Goal: Information Seeking & Learning: Learn about a topic

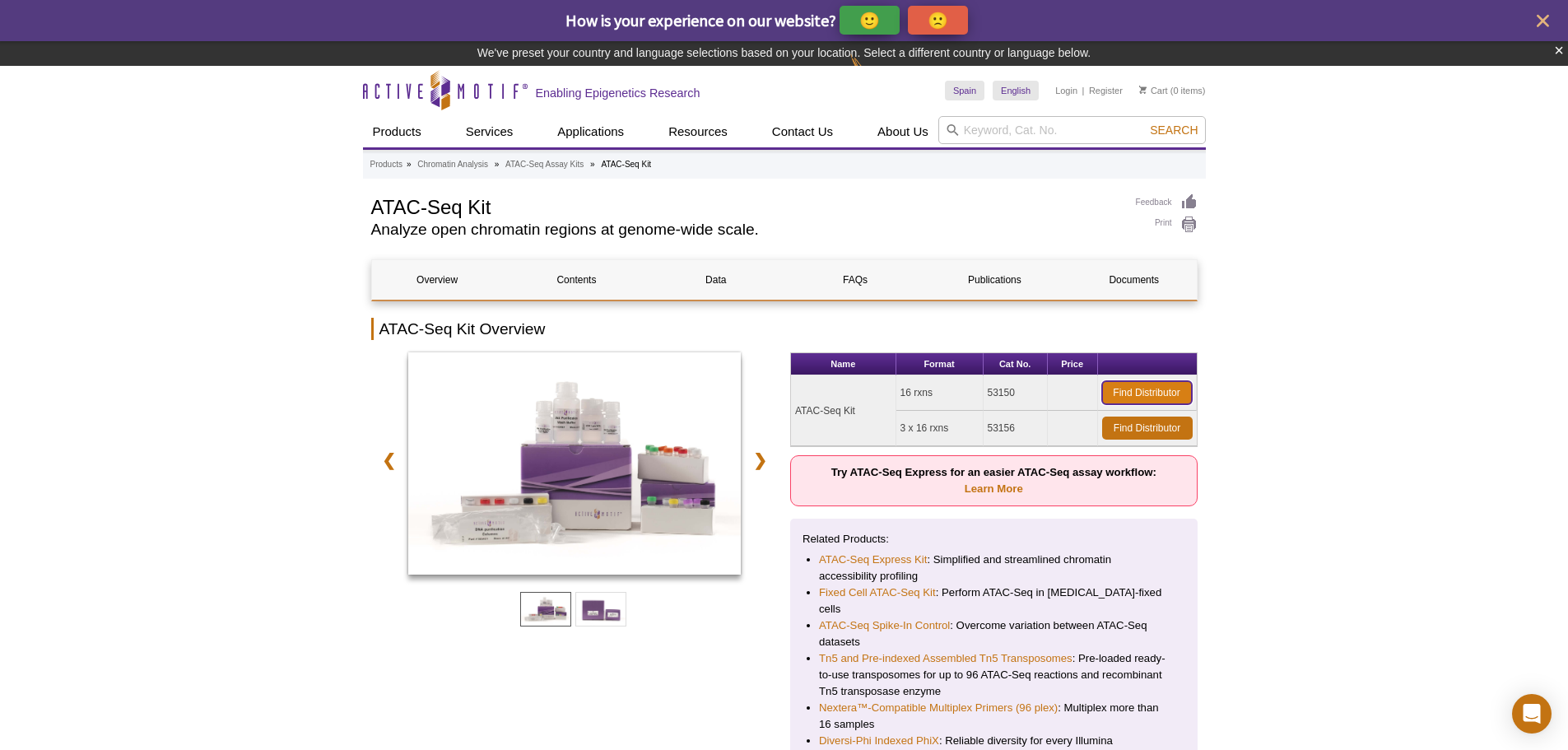
click at [1163, 390] on link "Find Distributor" at bounding box center [1147, 392] width 90 height 23
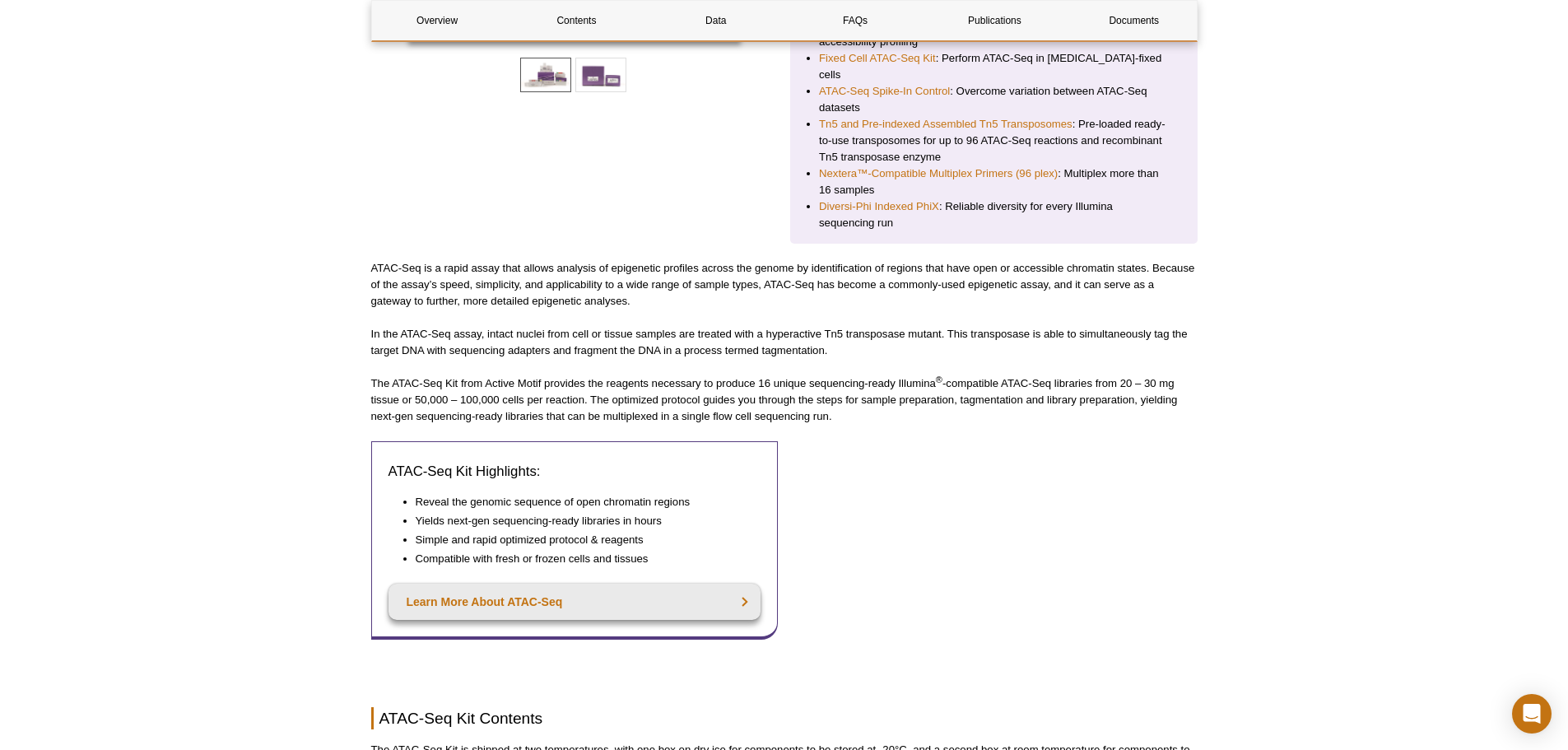
scroll to position [576, 0]
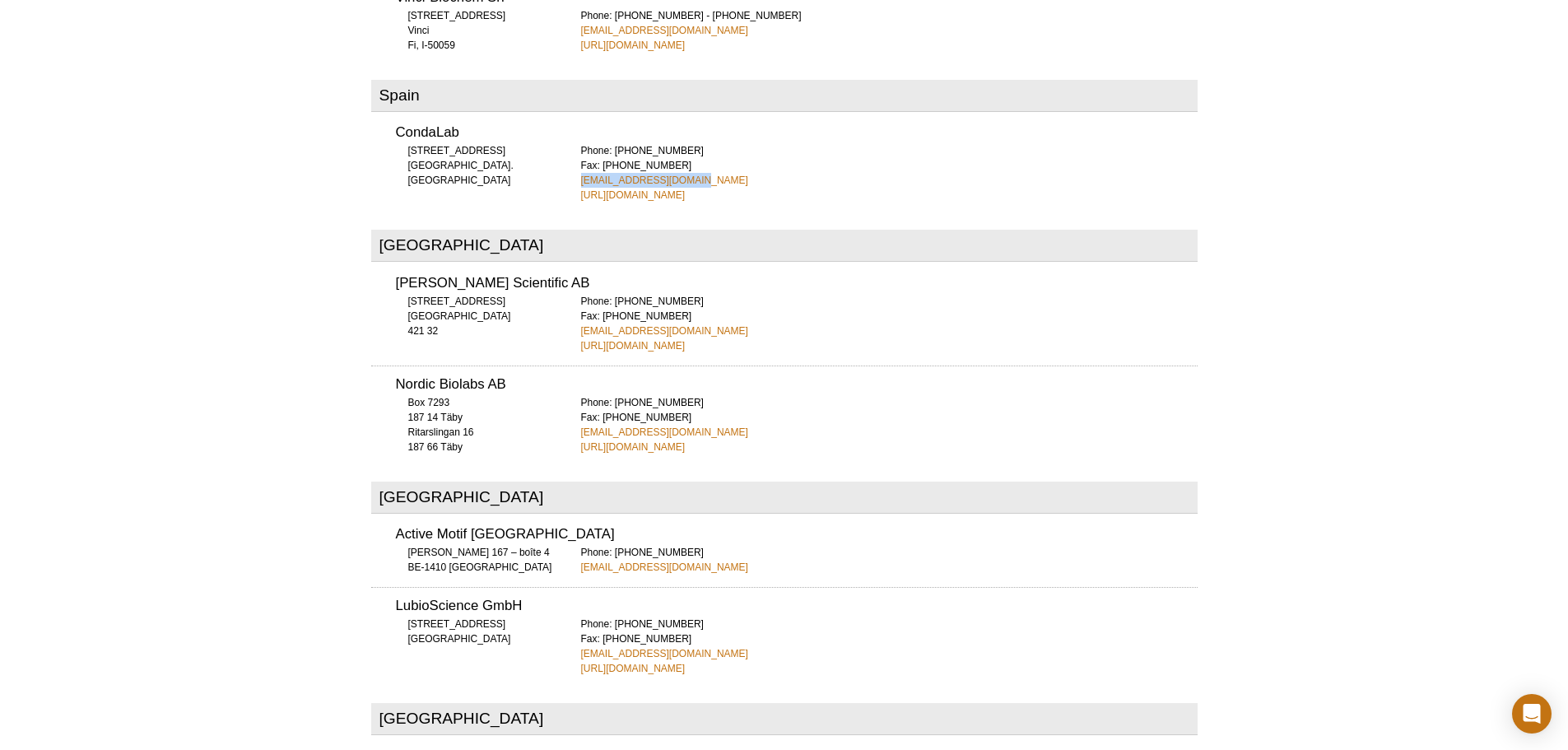
drag, startPoint x: 717, startPoint y: 102, endPoint x: 570, endPoint y: 107, distance: 147.1
click at [570, 114] on div "CondaLab C/La Forja, 9 28850 Torrejon de Ardoz. Madrid Phone: +34 91 761 02 00 …" at bounding box center [784, 158] width 826 height 88
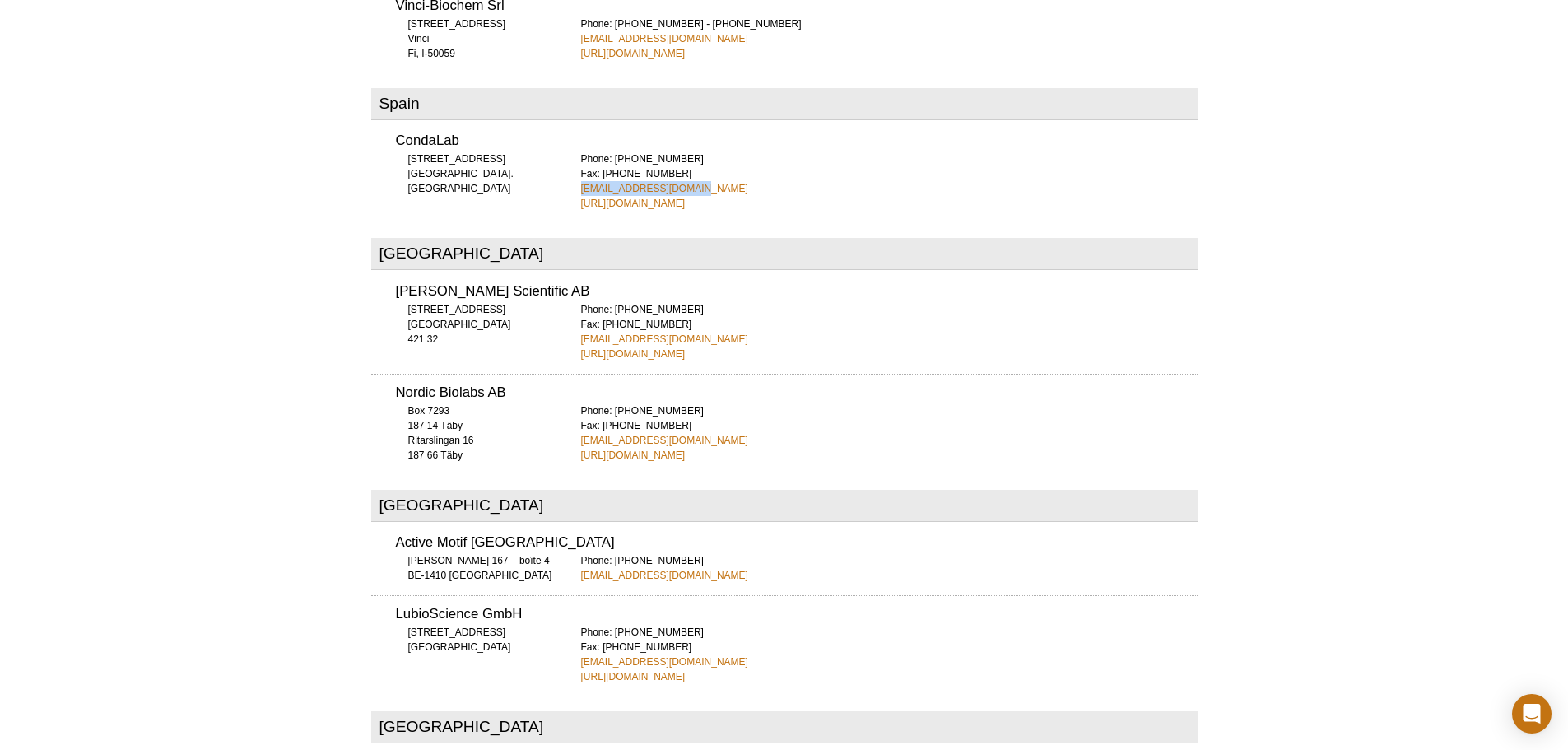
copy link "comercial@condalab.com"
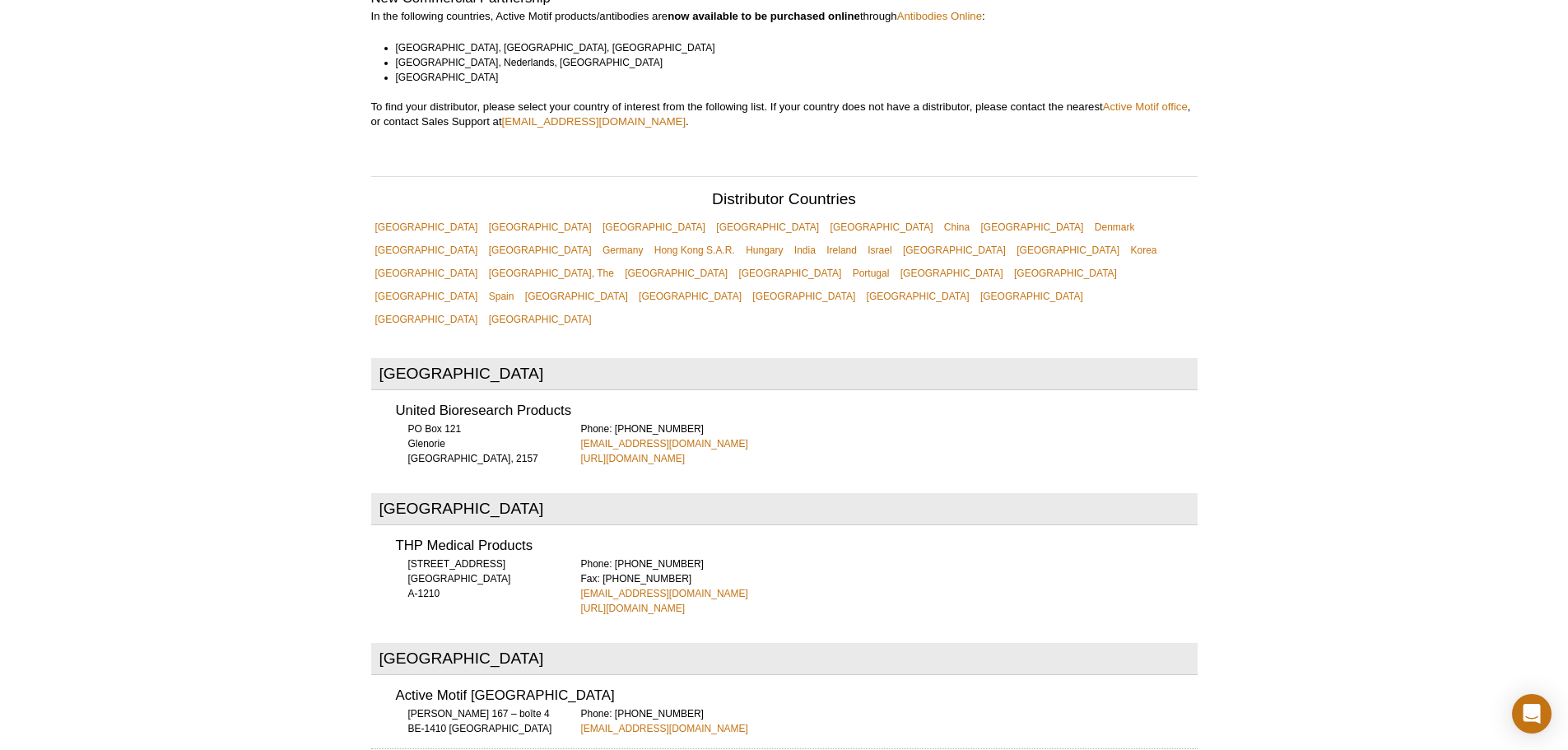
scroll to position [0, 0]
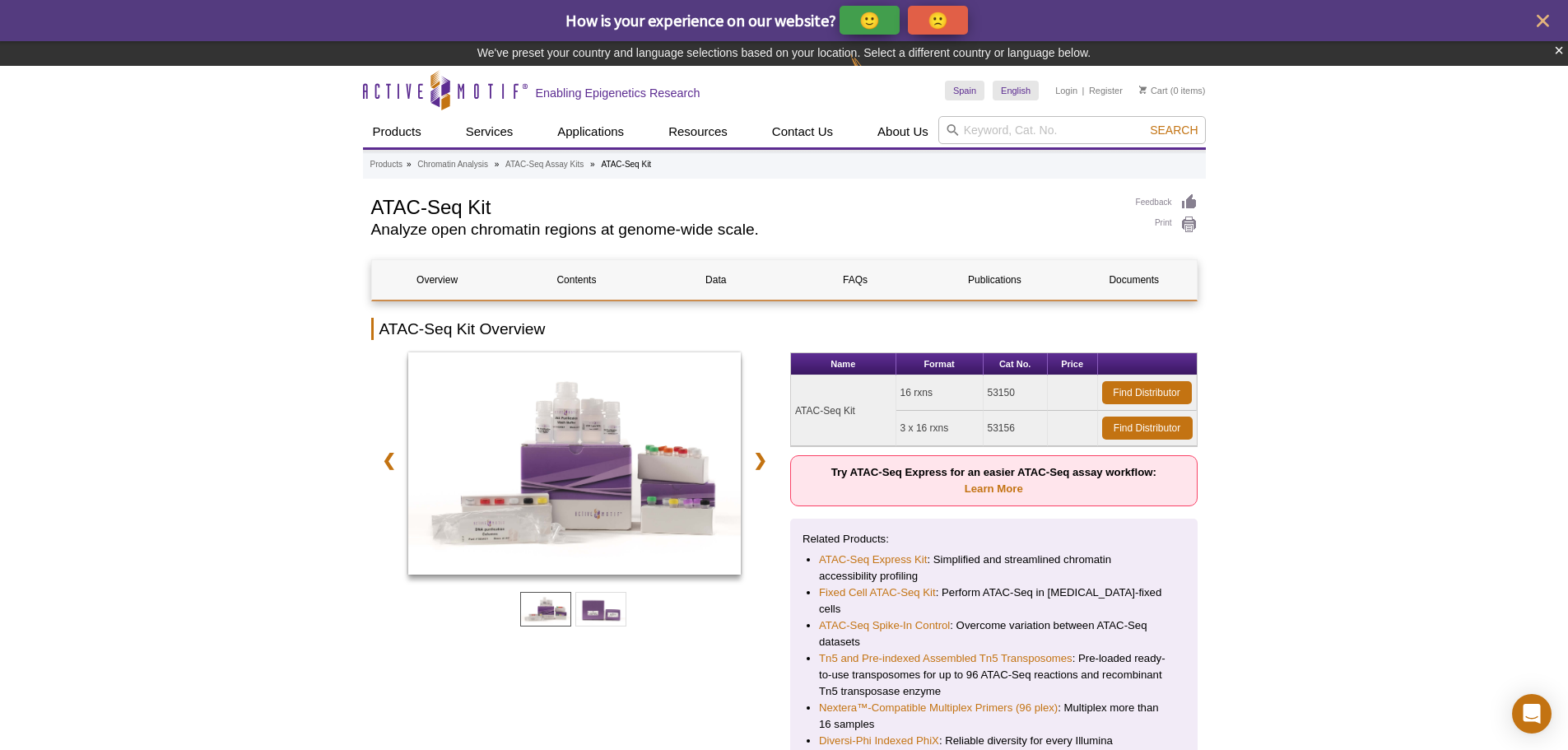
drag, startPoint x: 1025, startPoint y: 392, endPoint x: 970, endPoint y: 394, distance: 55.0
click at [970, 394] on tr "ATAC-Seq Kit 16 rxns 53150 Find Distributor" at bounding box center [993, 393] width 406 height 35
copy tr "53150"
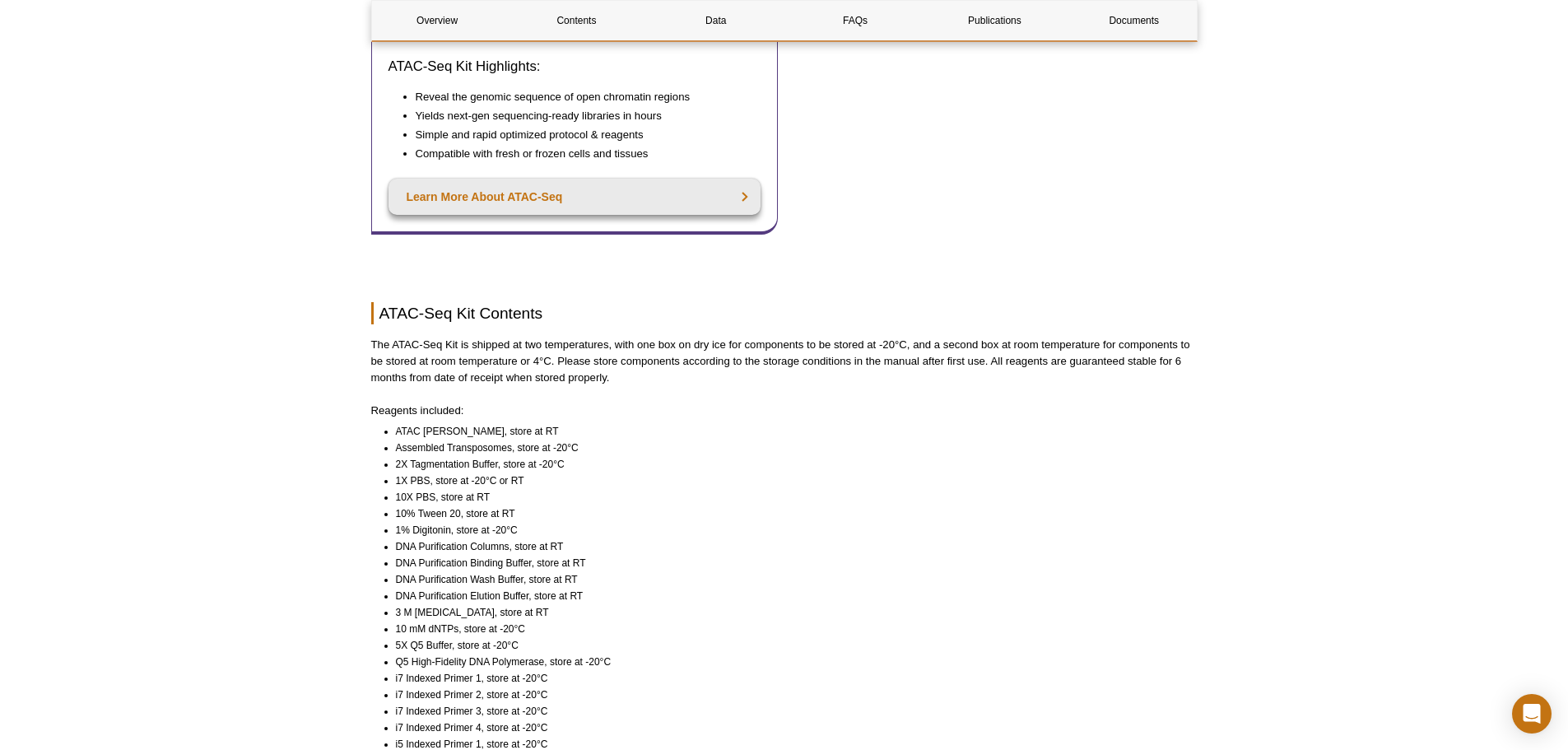
scroll to position [988, 0]
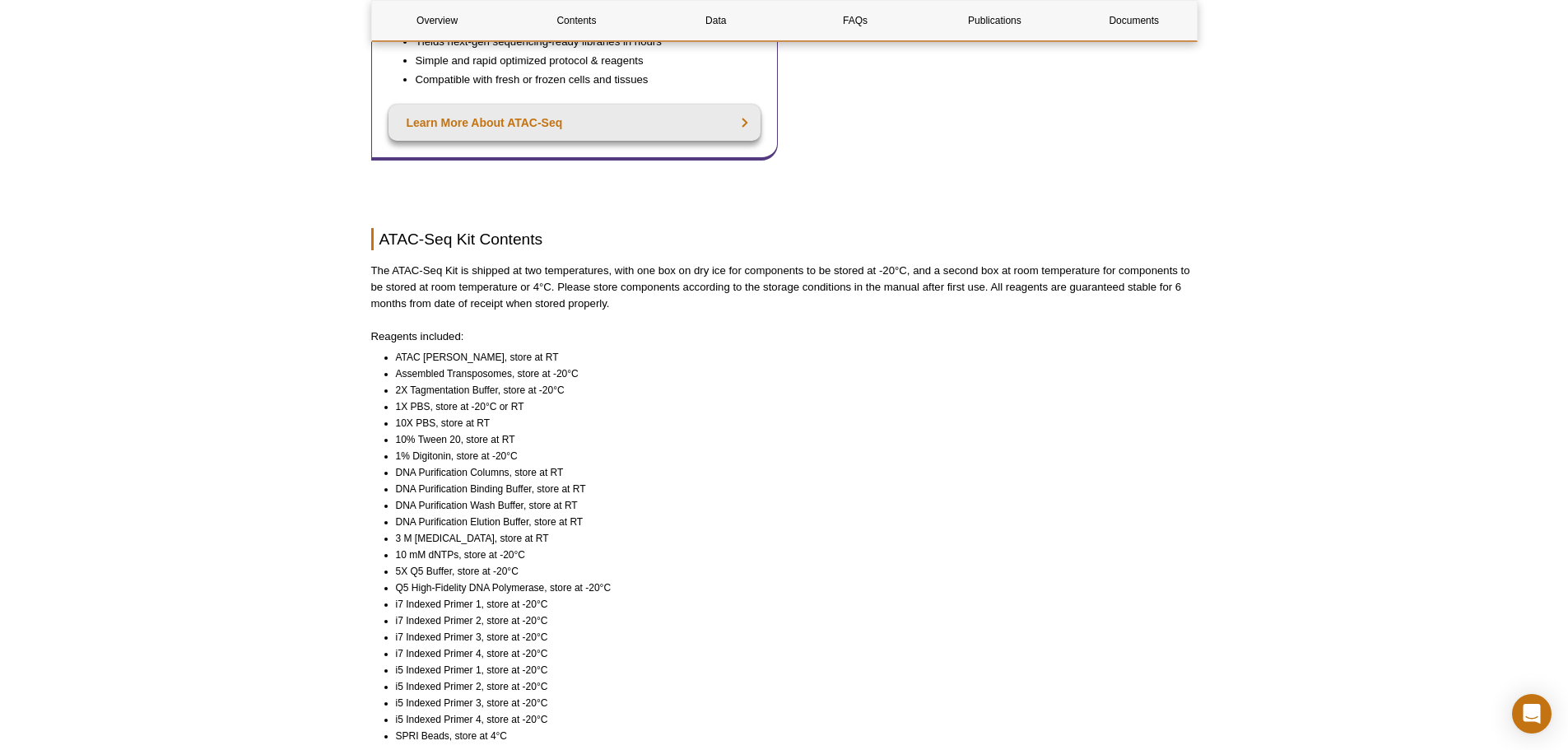
click at [402, 580] on li "Q5 High-Fidelity DNA Polymerase, store at -20°C" at bounding box center [788, 588] width 786 height 16
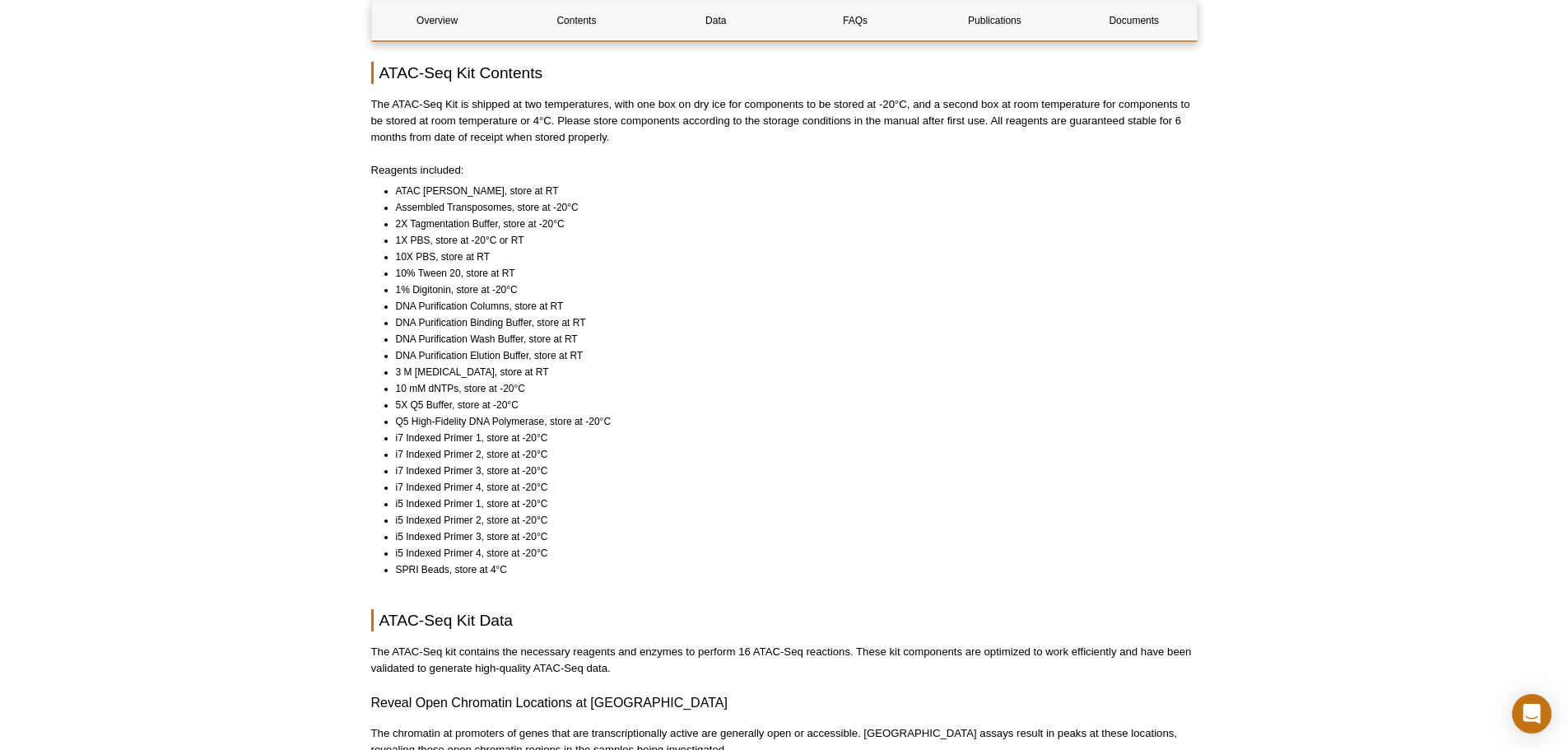
scroll to position [1153, 0]
drag, startPoint x: 397, startPoint y: 190, endPoint x: 537, endPoint y: 211, distance: 141.6
click at [539, 201] on li "Assembled Transposomes, store at -20°C" at bounding box center [788, 209] width 786 height 16
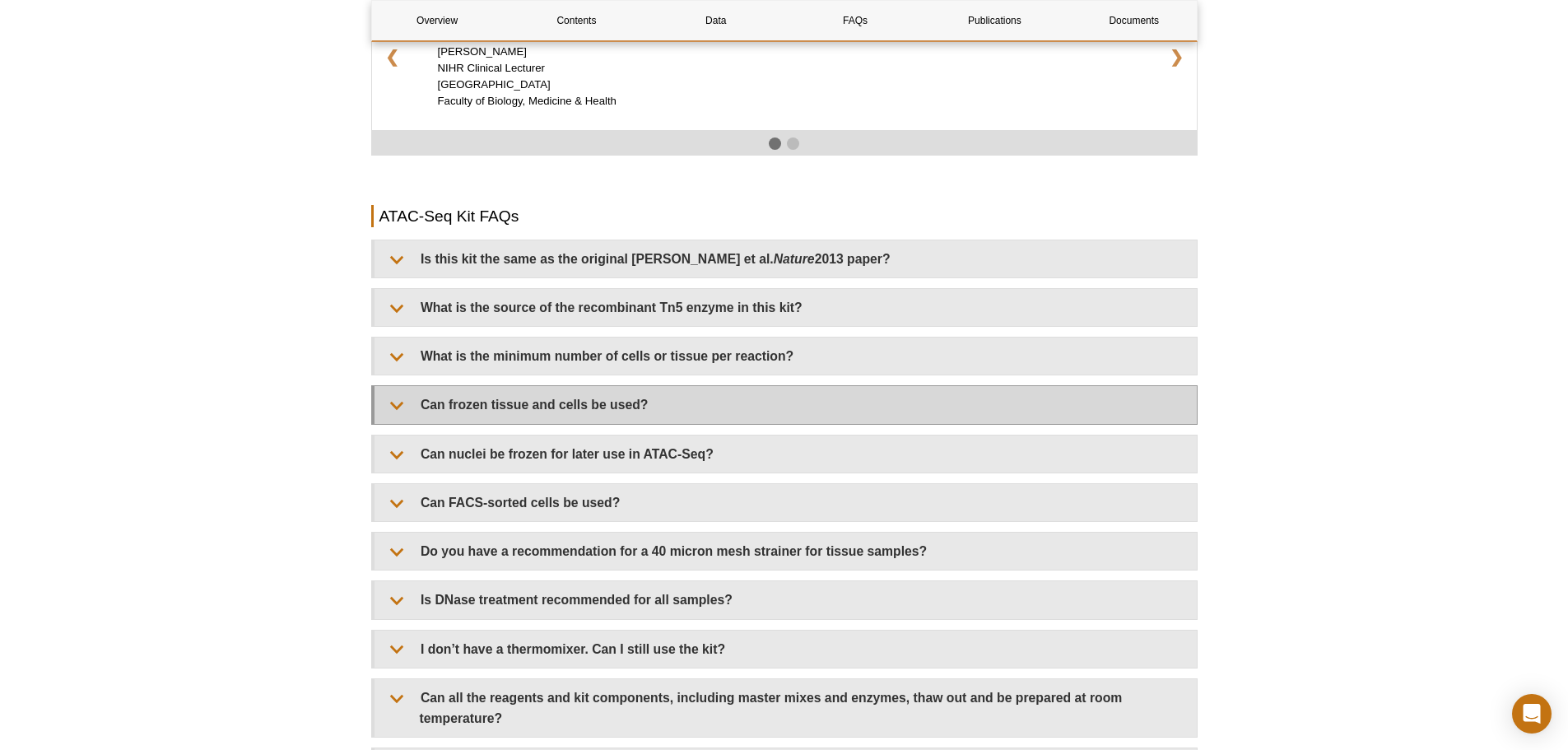
scroll to position [2882, 0]
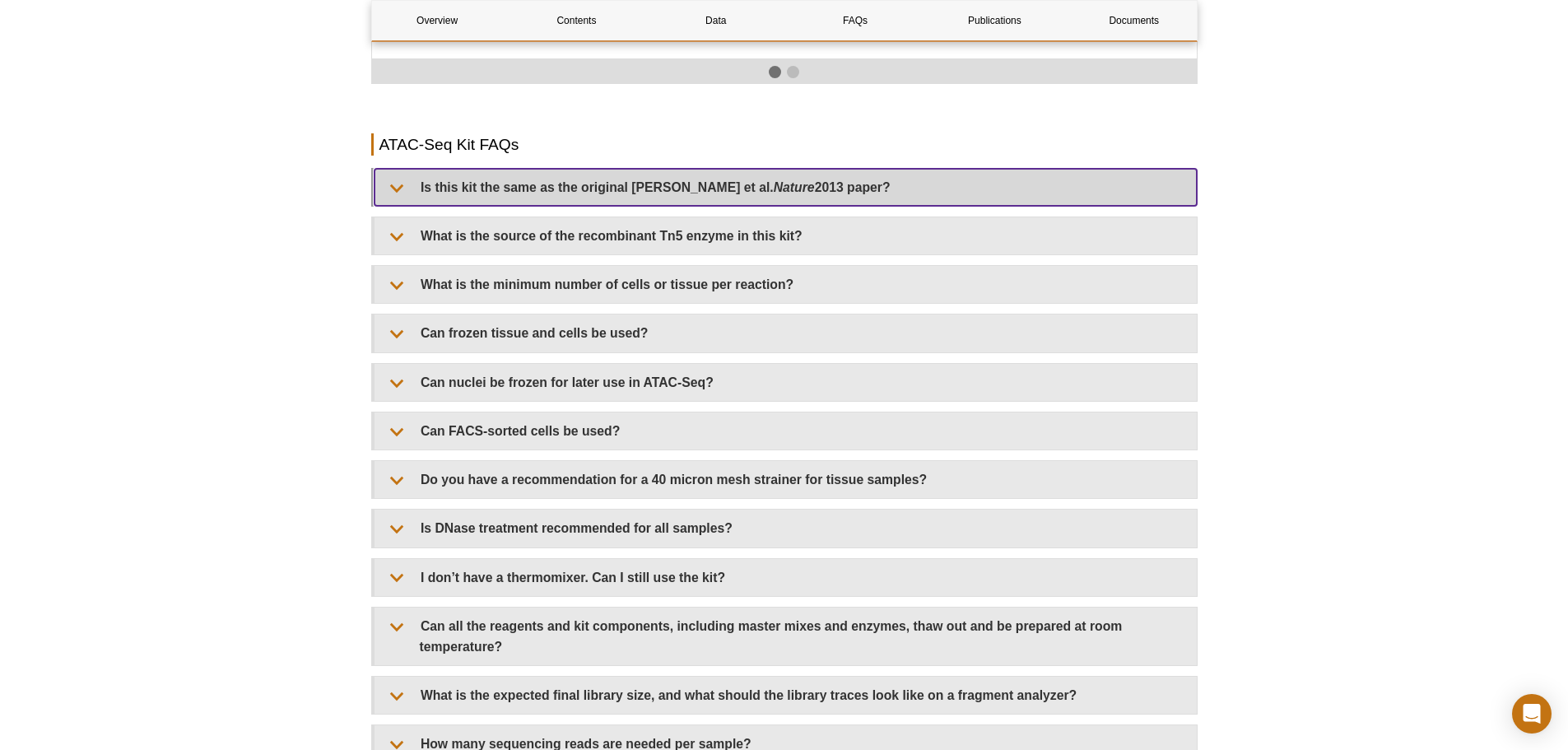
click at [690, 174] on summary "Is this kit the same as the original [PERSON_NAME] et al. Nature 2013 paper?" at bounding box center [785, 187] width 822 height 37
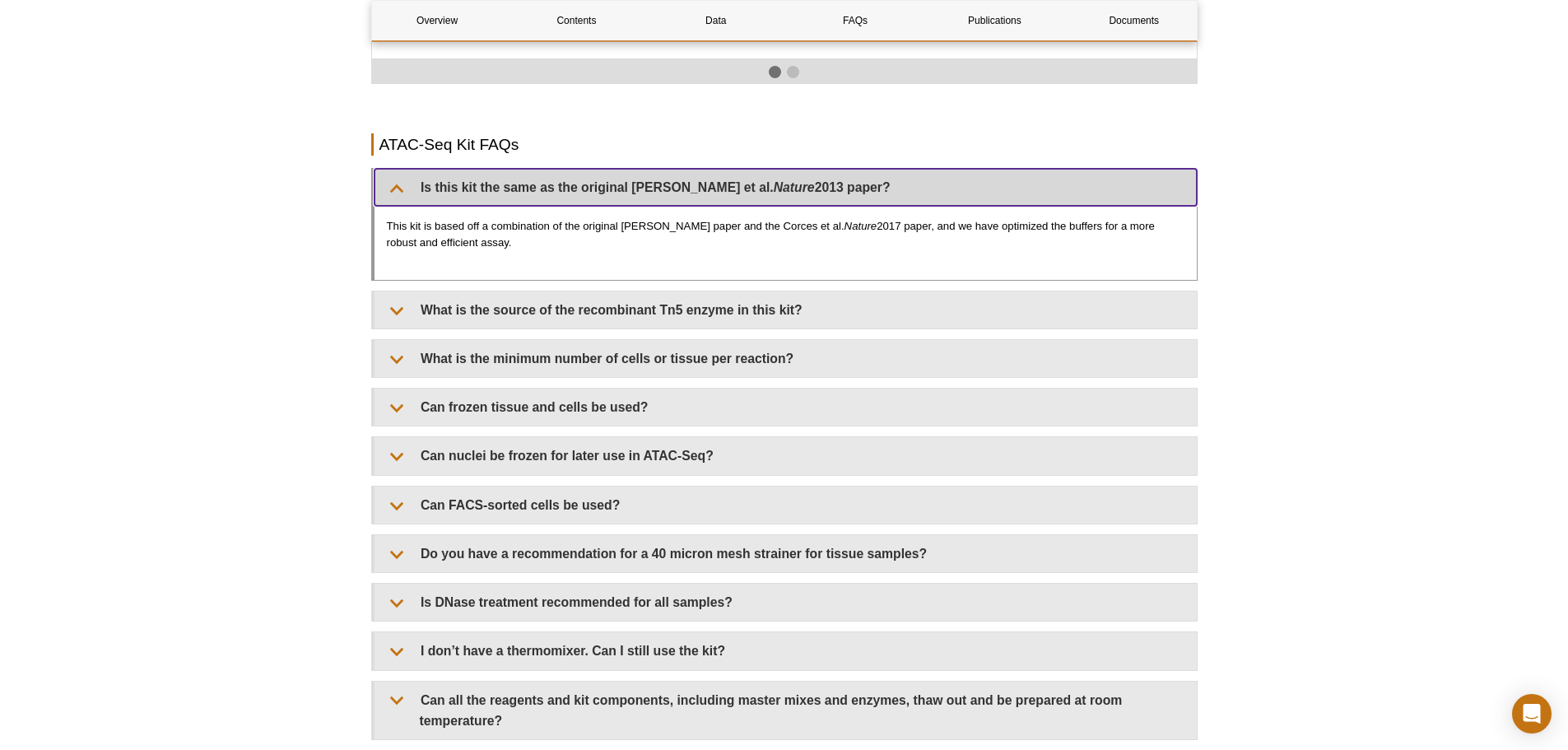
click at [690, 174] on summary "Is this kit the same as the original [PERSON_NAME] et al. Nature 2013 paper?" at bounding box center [785, 187] width 822 height 37
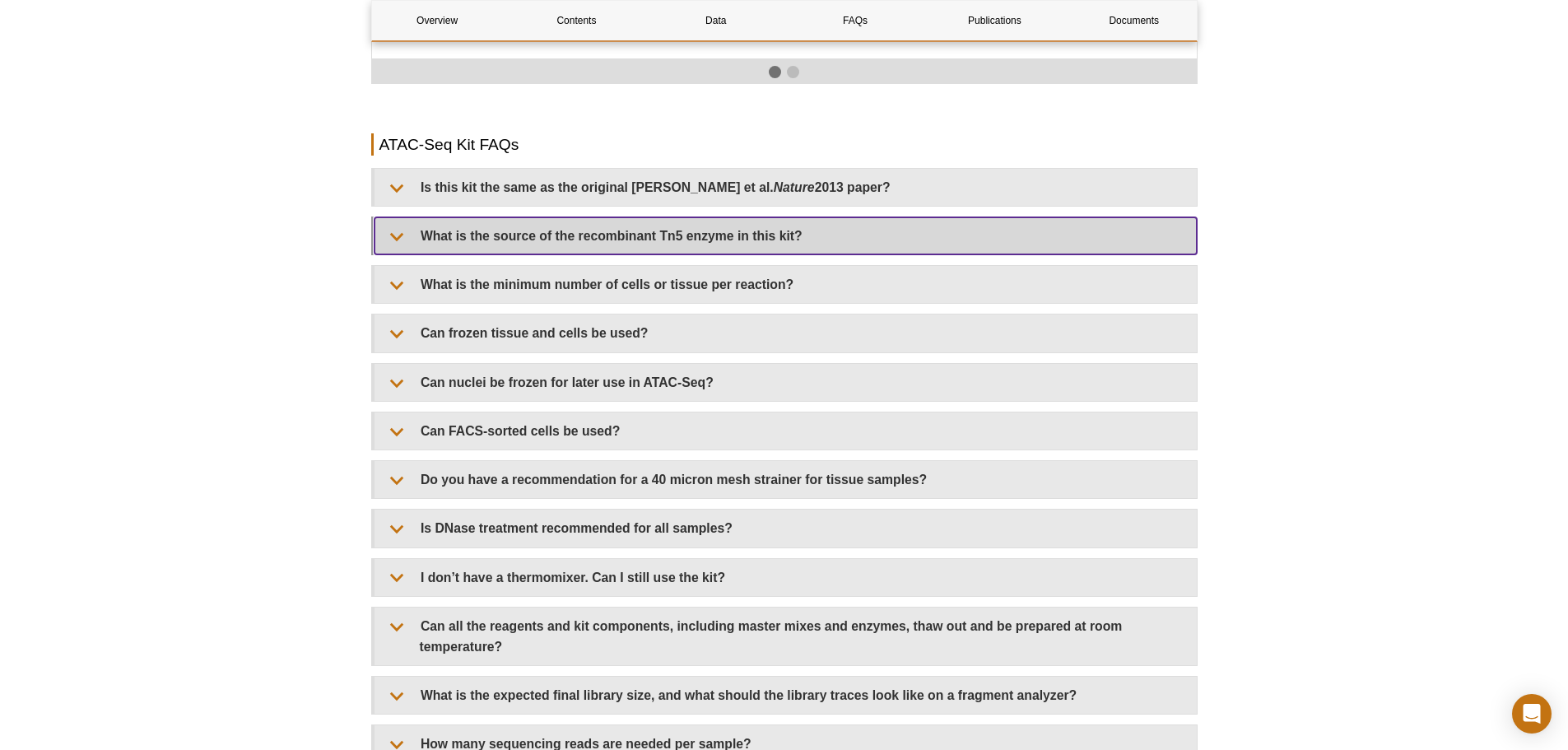
click at [668, 217] on summary "What is the source of the recombinant Tn5 enzyme in this kit?" at bounding box center [785, 235] width 822 height 37
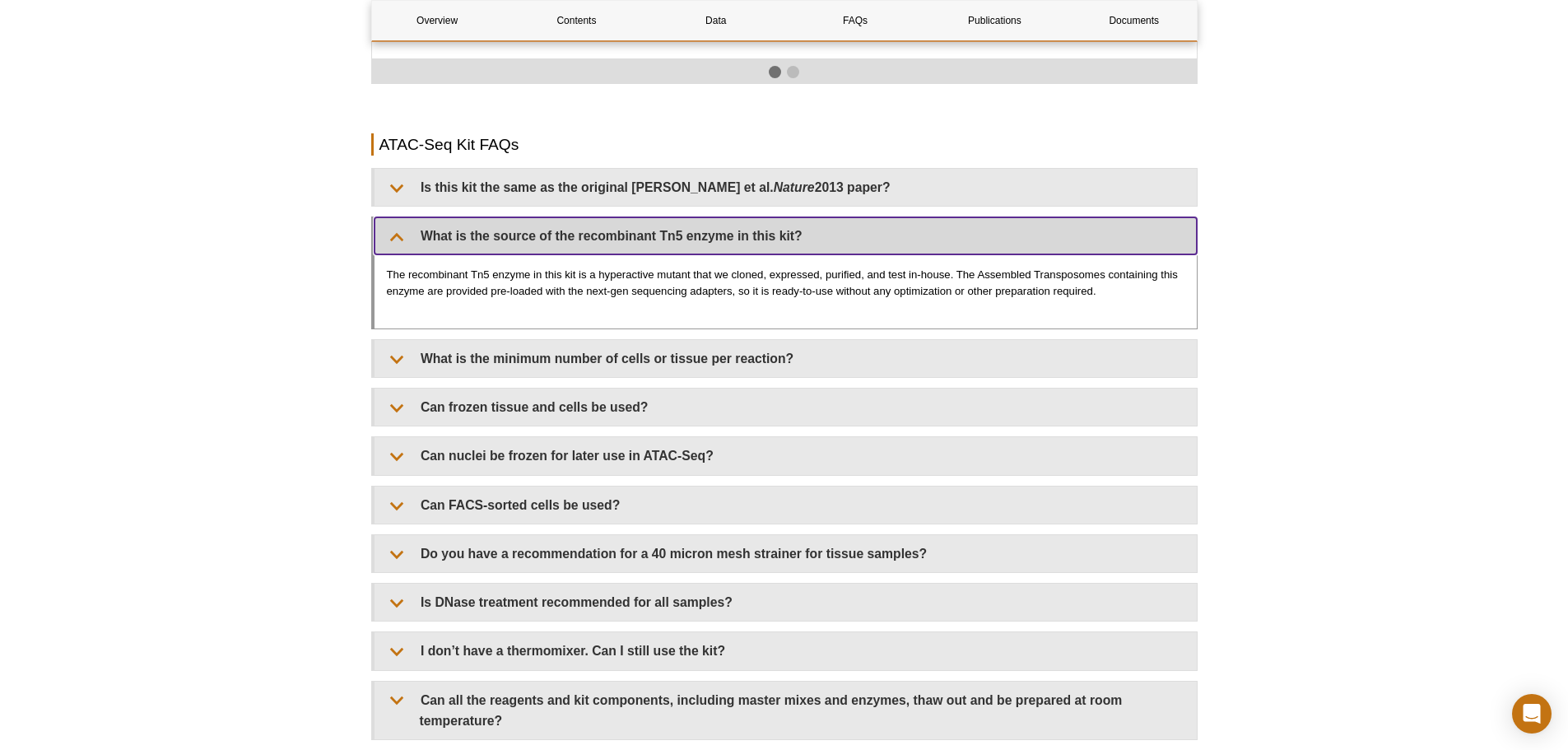
click at [654, 221] on summary "What is the source of the recombinant Tn5 enzyme in this kit?" at bounding box center [785, 235] width 822 height 37
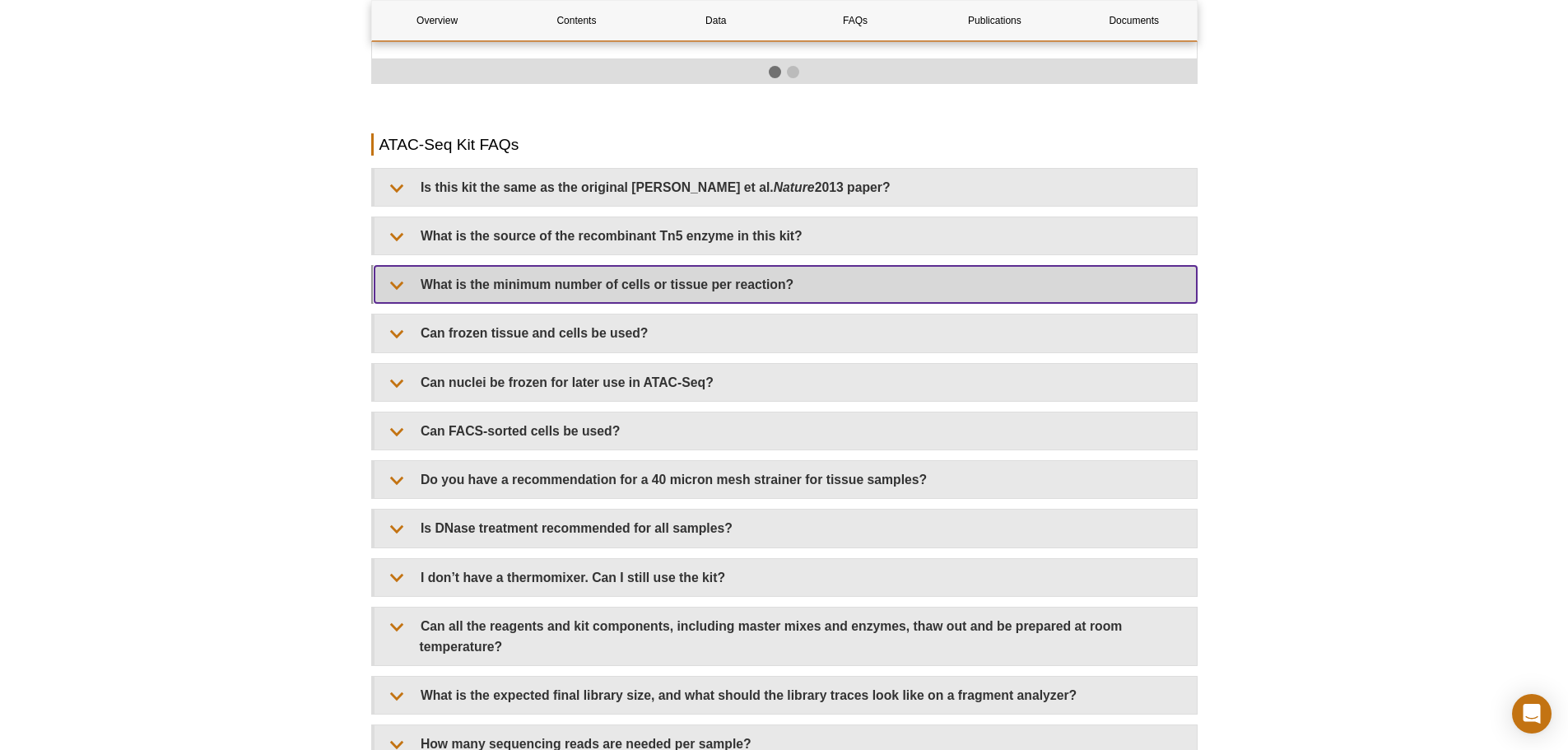
click at [637, 266] on summary "What is the minimum number of cells or tissue per reaction?" at bounding box center [785, 284] width 822 height 37
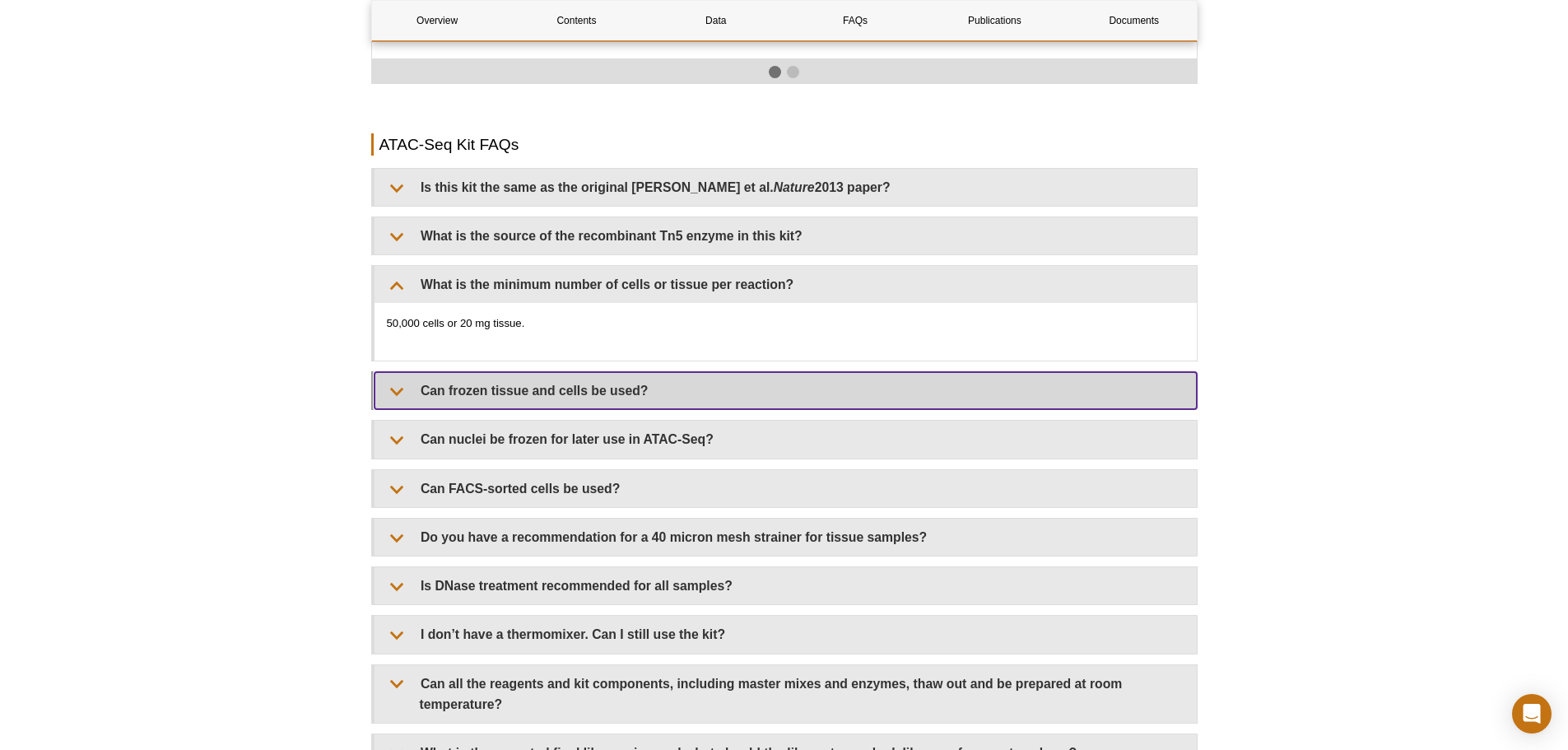
click at [567, 372] on summary "Can frozen tissue and cells be used?" at bounding box center [785, 390] width 822 height 37
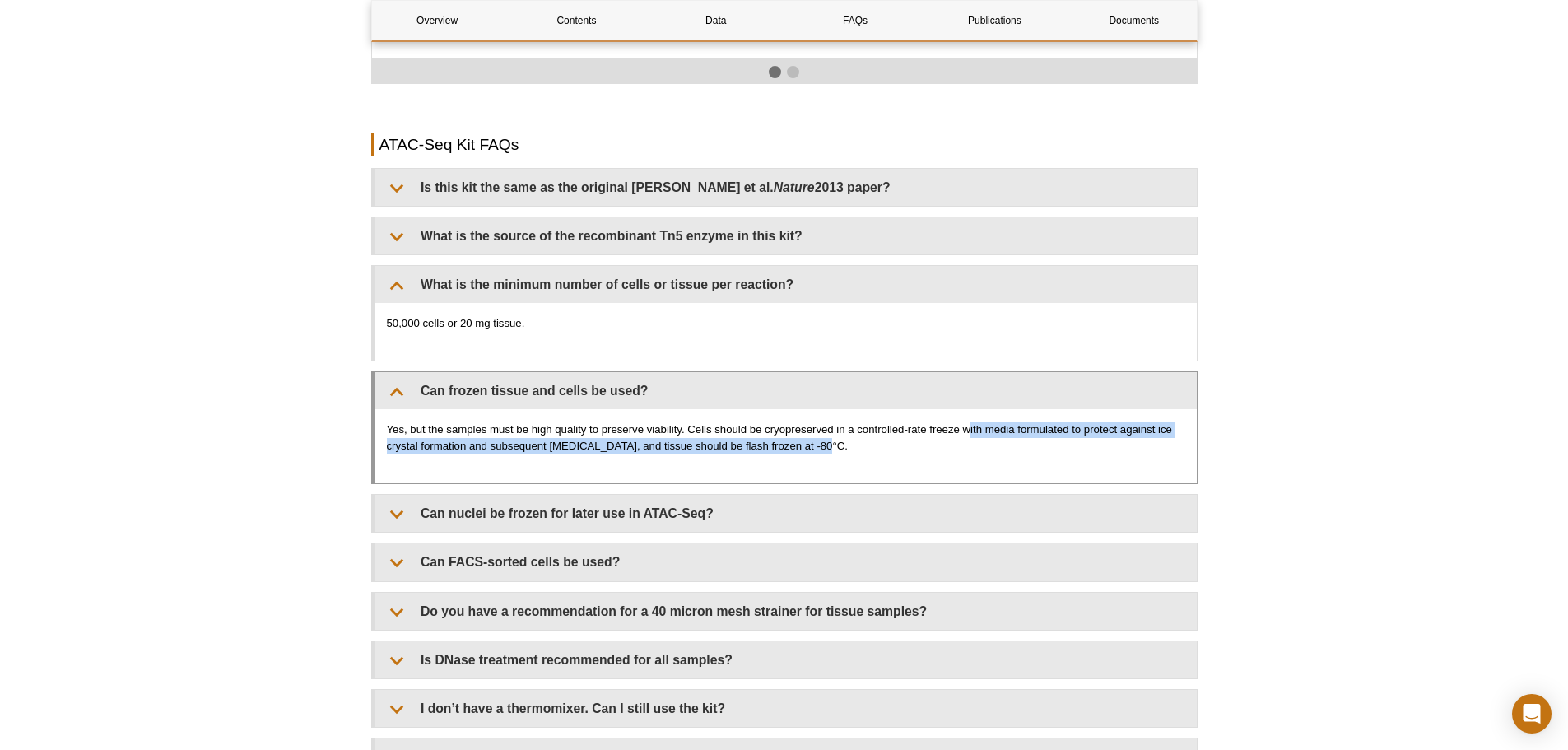
drag, startPoint x: 968, startPoint y: 408, endPoint x: 971, endPoint y: 429, distance: 21.2
click at [971, 429] on p "Yes, but the samples must be high quality to preserve viability. Cells should b…" at bounding box center [785, 438] width 797 height 33
click at [785, 440] on div "Yes, but the samples must be high quality to preserve viability. Cells should b…" at bounding box center [785, 446] width 822 height 74
drag, startPoint x: 613, startPoint y: 427, endPoint x: 822, endPoint y: 438, distance: 209.3
click at [822, 438] on p "Yes, but the samples must be high quality to preserve viability. Cells should b…" at bounding box center [785, 438] width 797 height 33
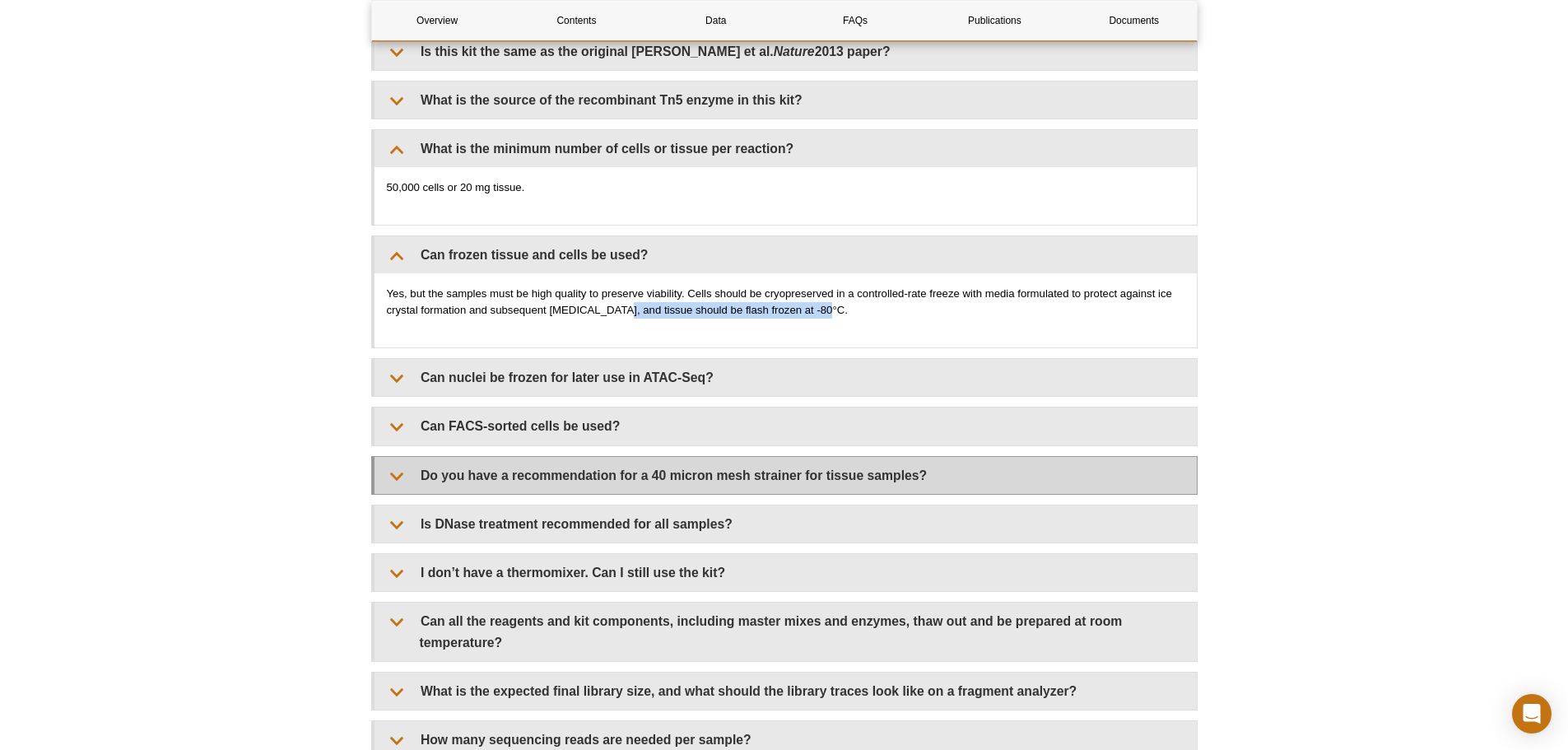
scroll to position [3047, 0]
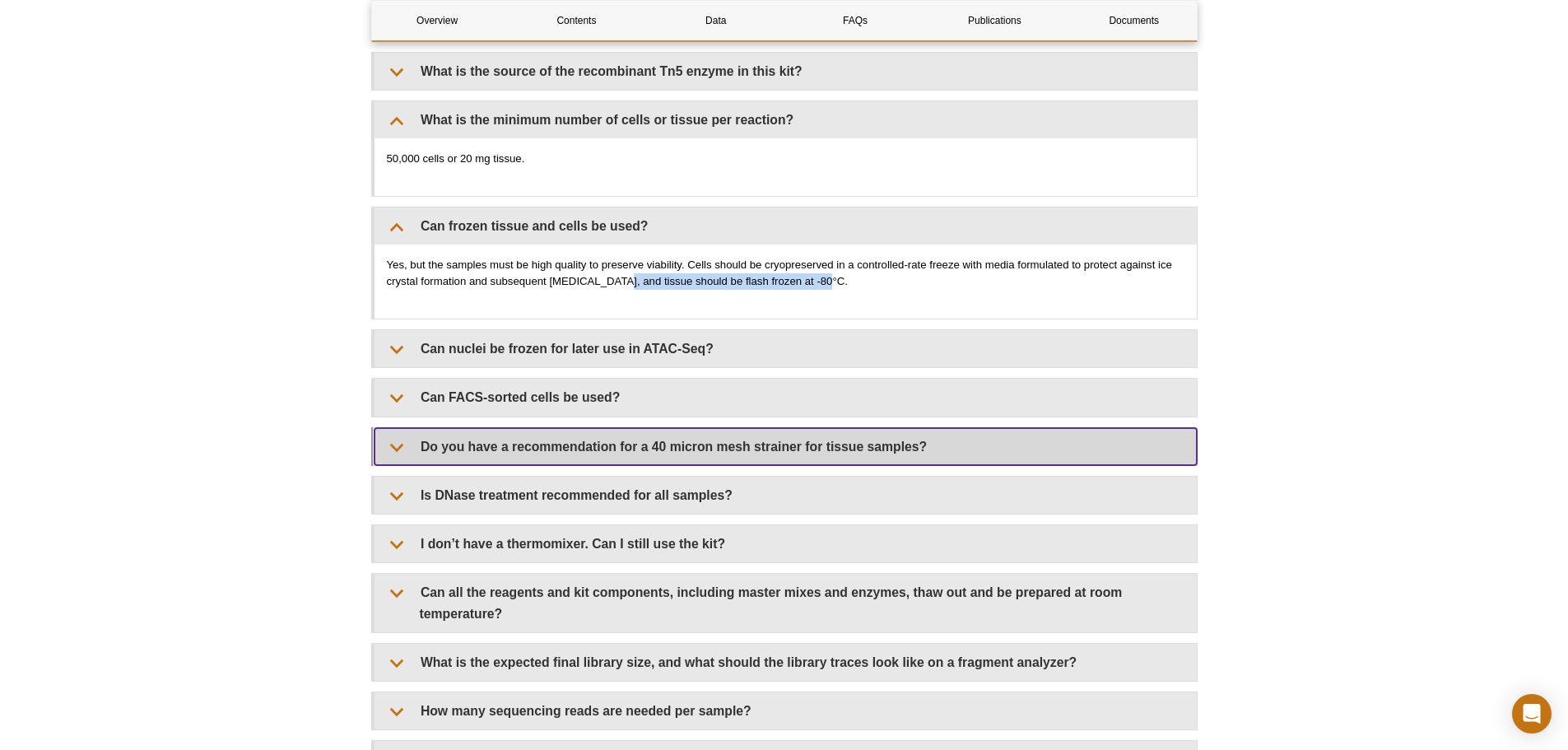
click at [799, 439] on summary "Do you have a recommendation for a 40 micron mesh strainer for tissue samples?" at bounding box center [785, 446] width 822 height 37
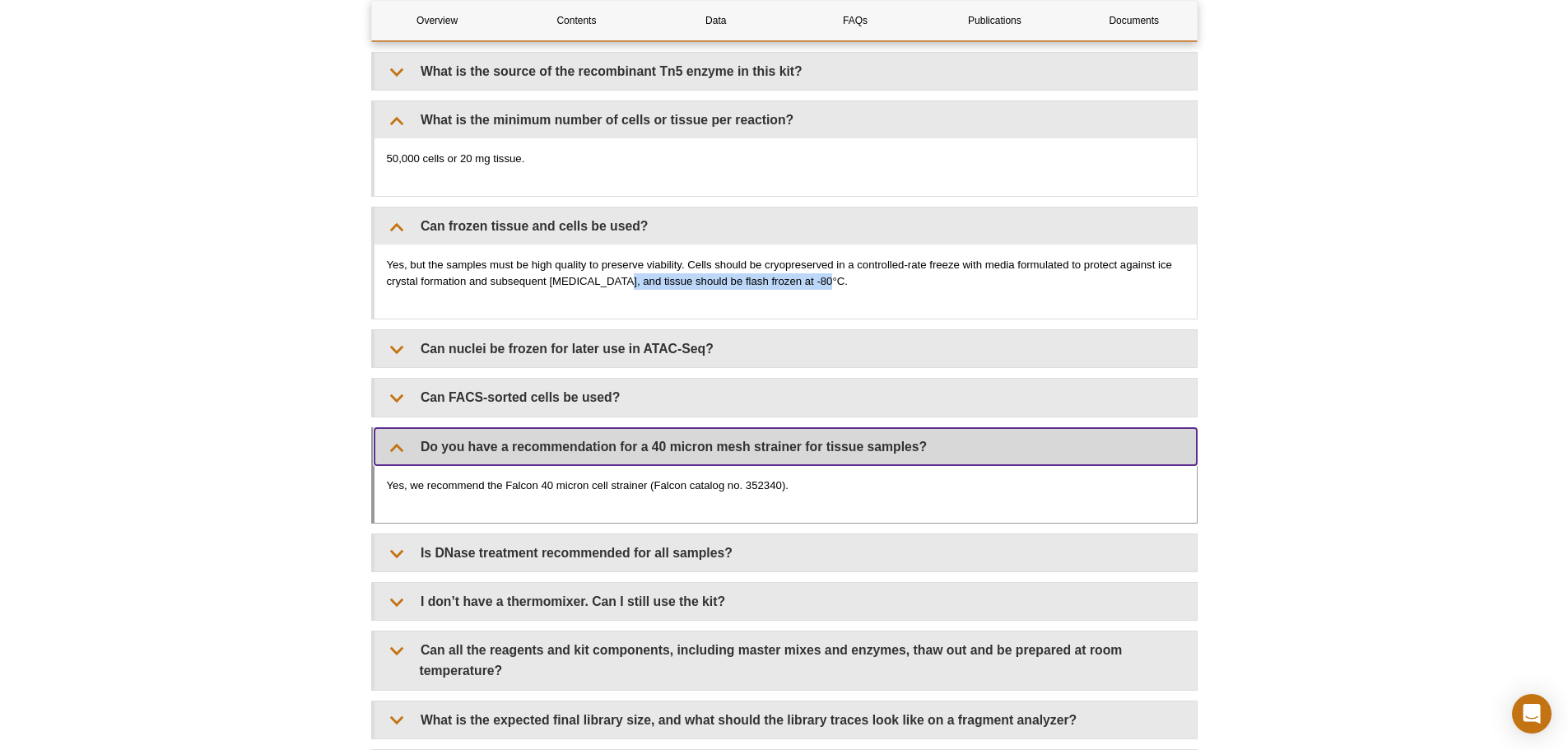
click at [799, 432] on summary "Do you have a recommendation for a 40 micron mesh strainer for tissue samples?" at bounding box center [785, 446] width 822 height 37
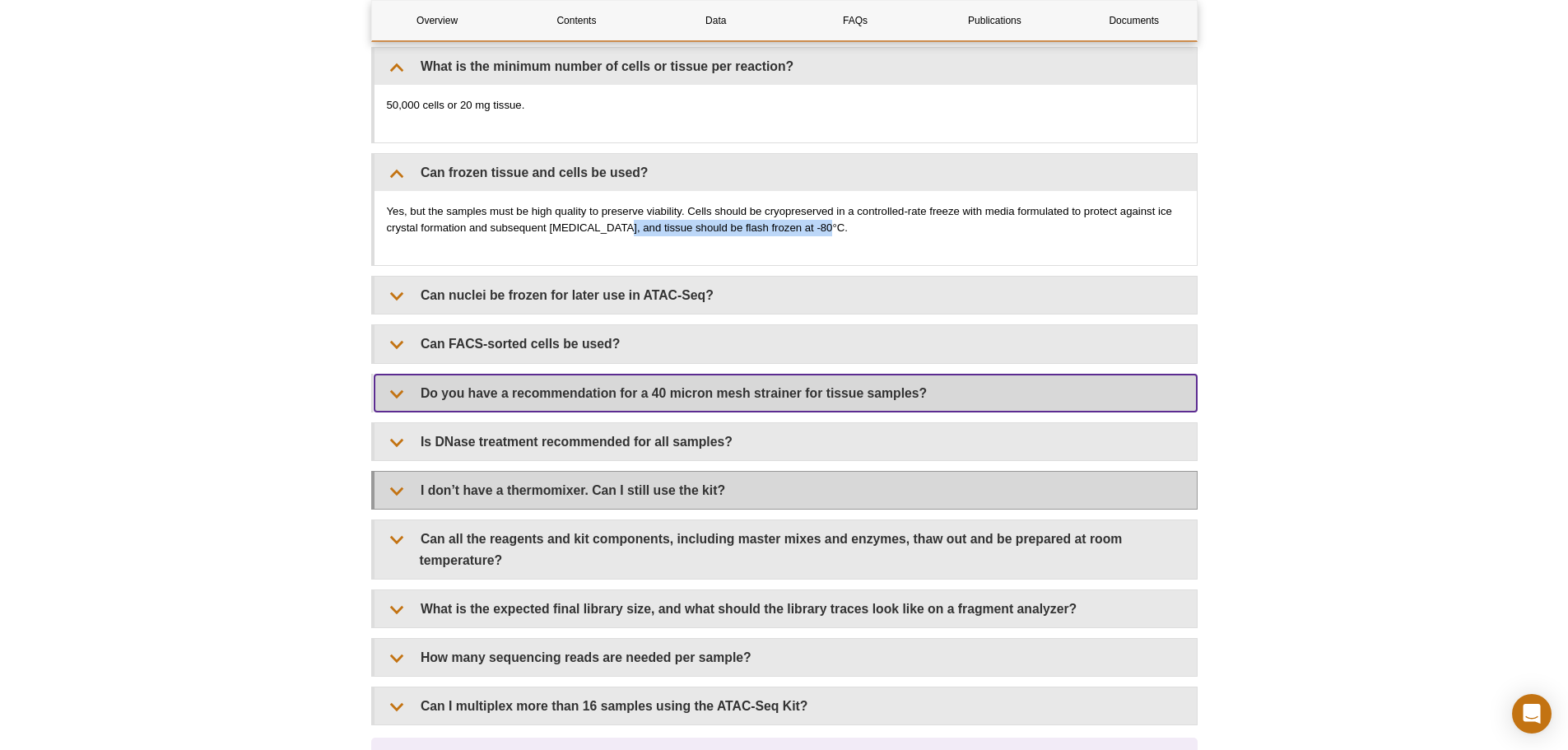
scroll to position [3129, 0]
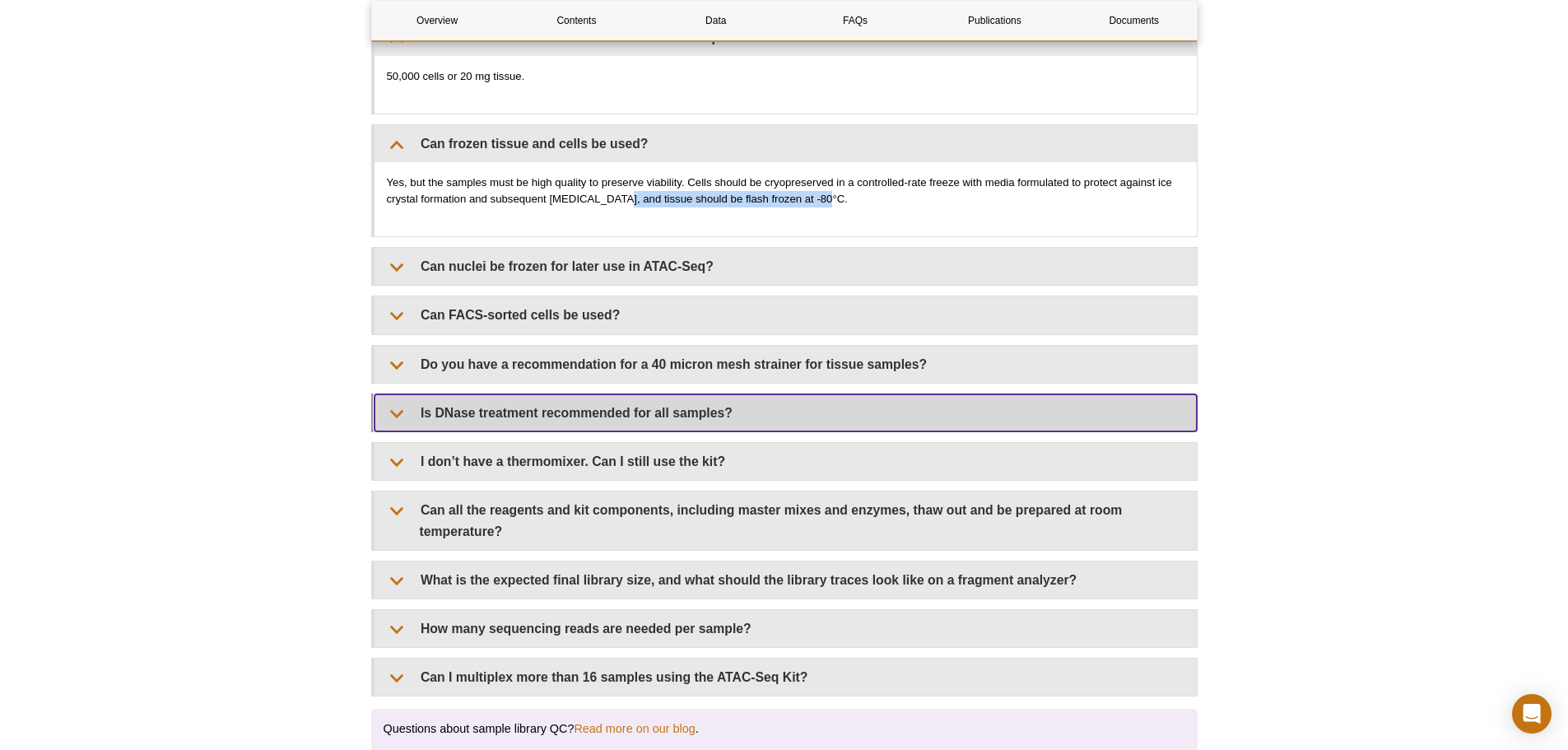
click at [777, 400] on summary "Is DNase treatment recommended for all samples?" at bounding box center [785, 412] width 822 height 37
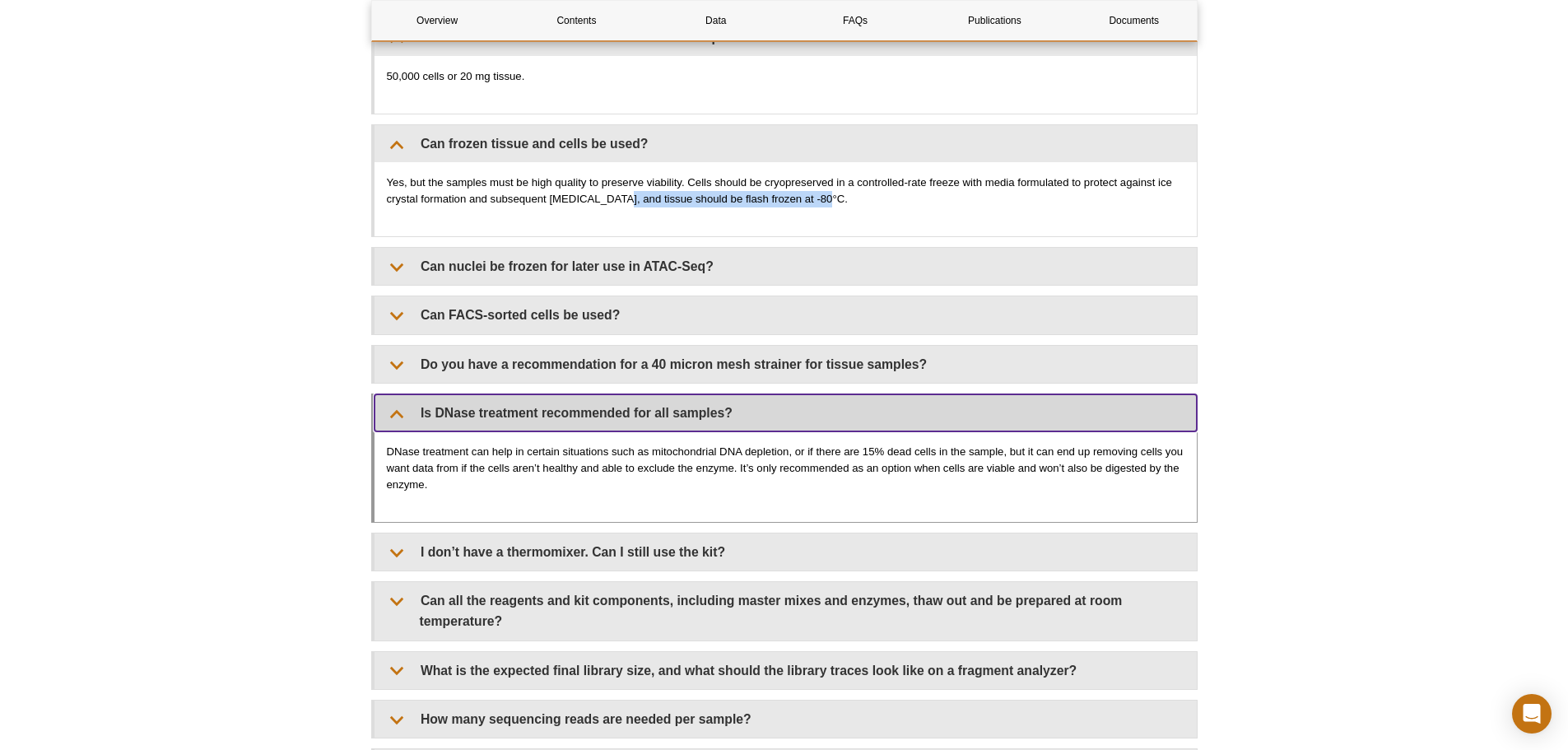
click at [777, 400] on summary "Is DNase treatment recommended for all samples?" at bounding box center [785, 412] width 822 height 37
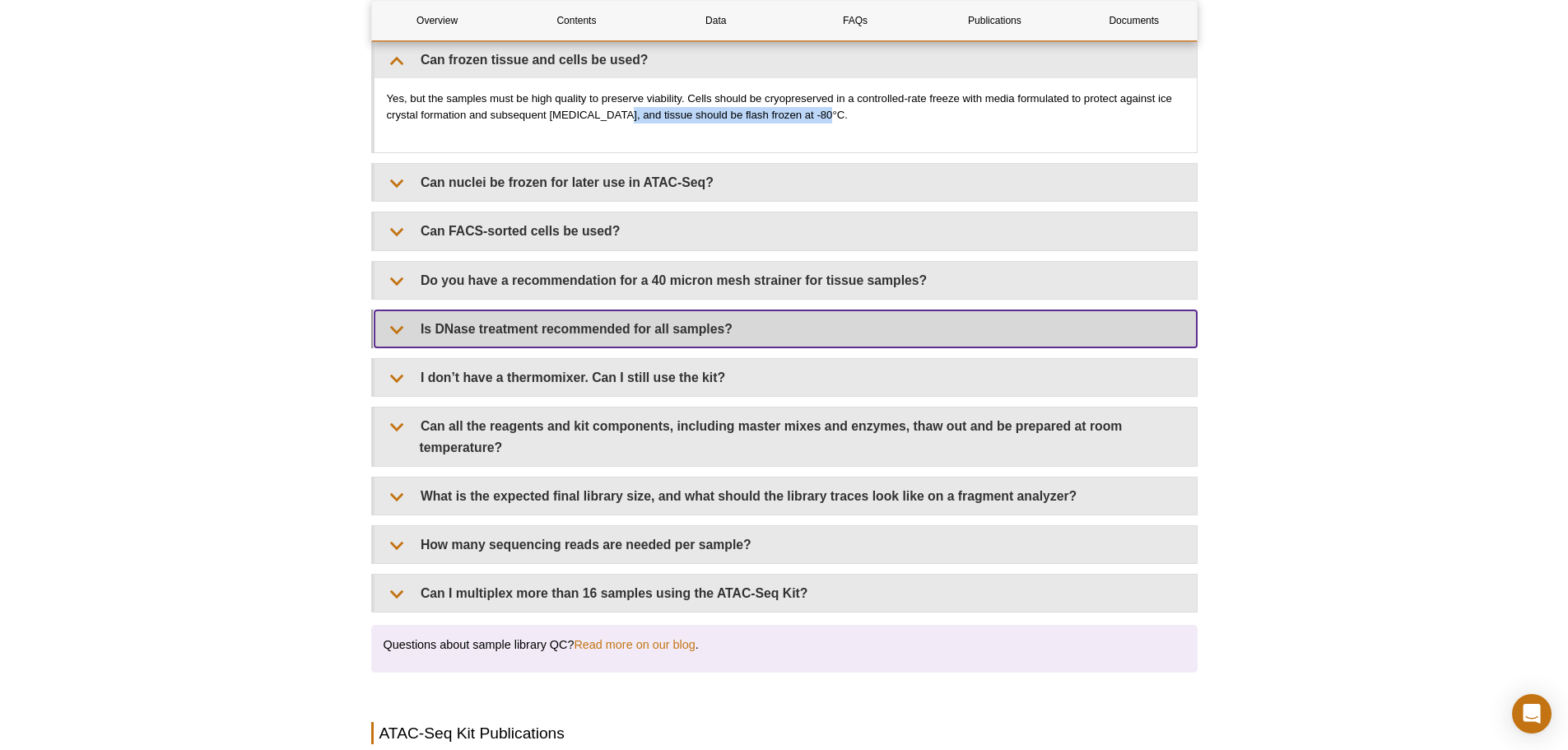
scroll to position [3294, 0]
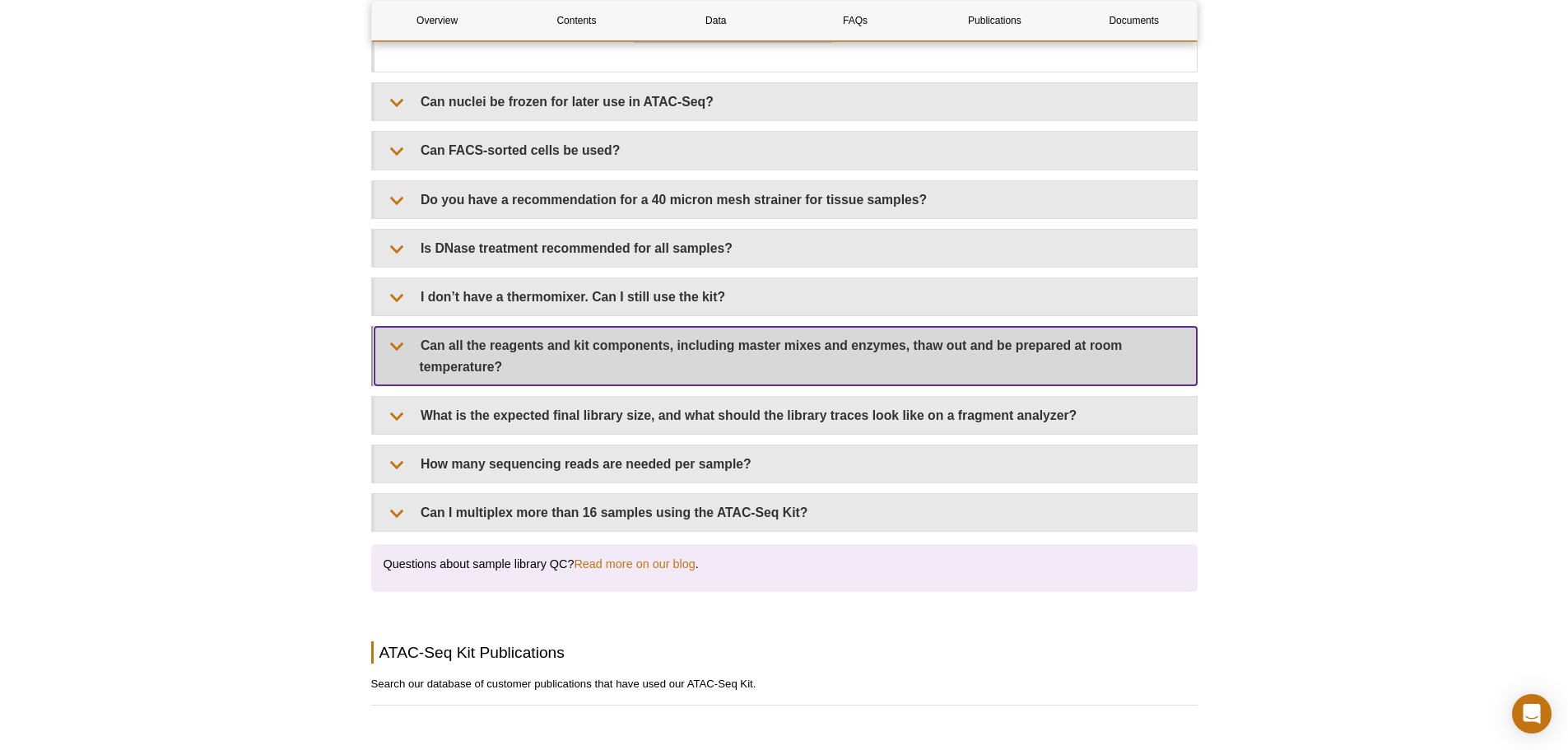
click at [718, 327] on summary "Can all the reagents and kit components, including master mixes and enzymes, th…" at bounding box center [785, 356] width 822 height 58
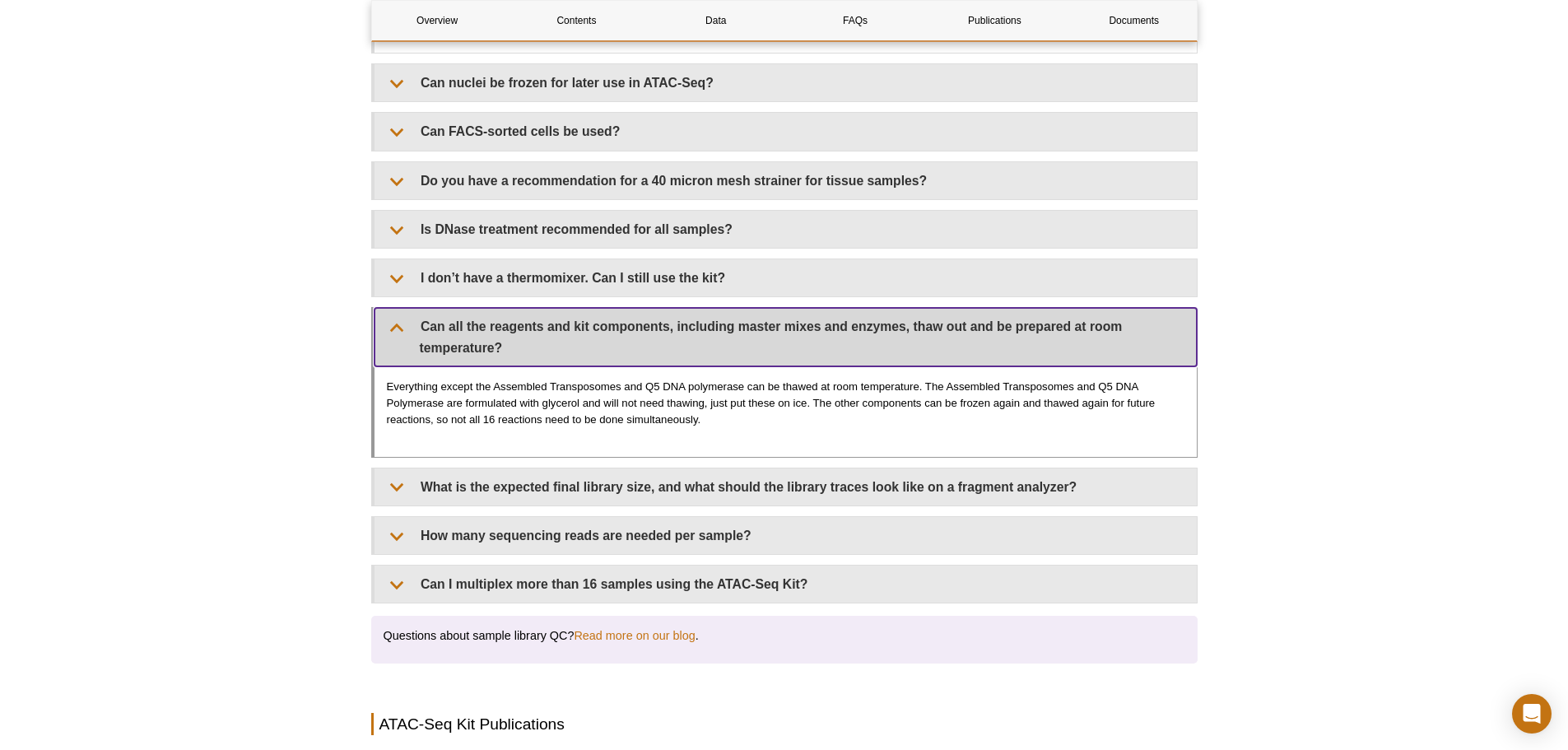
scroll to position [3376, 0]
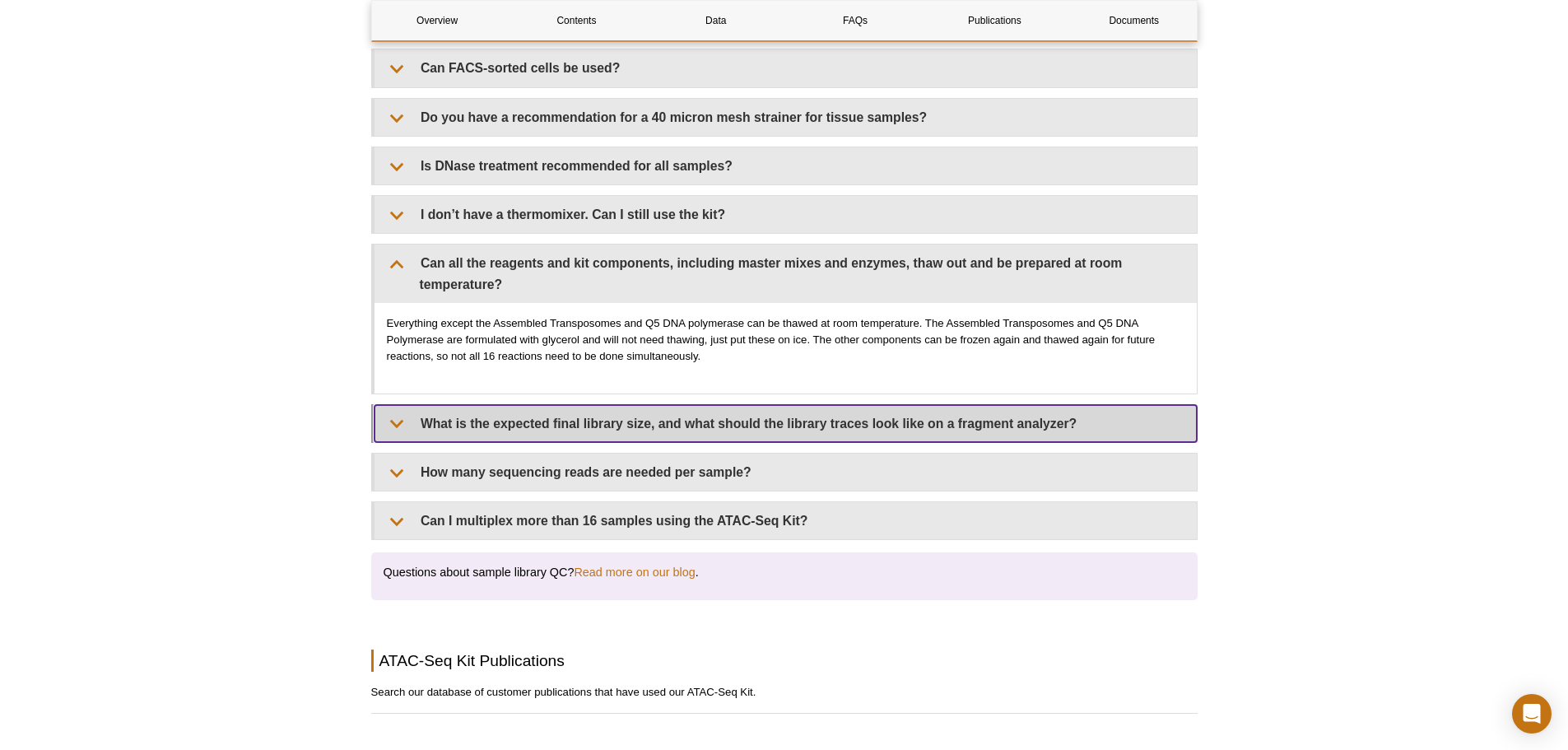
click at [700, 413] on summary "What is the expected final library size, and what should the library traces loo…" at bounding box center [785, 423] width 822 height 37
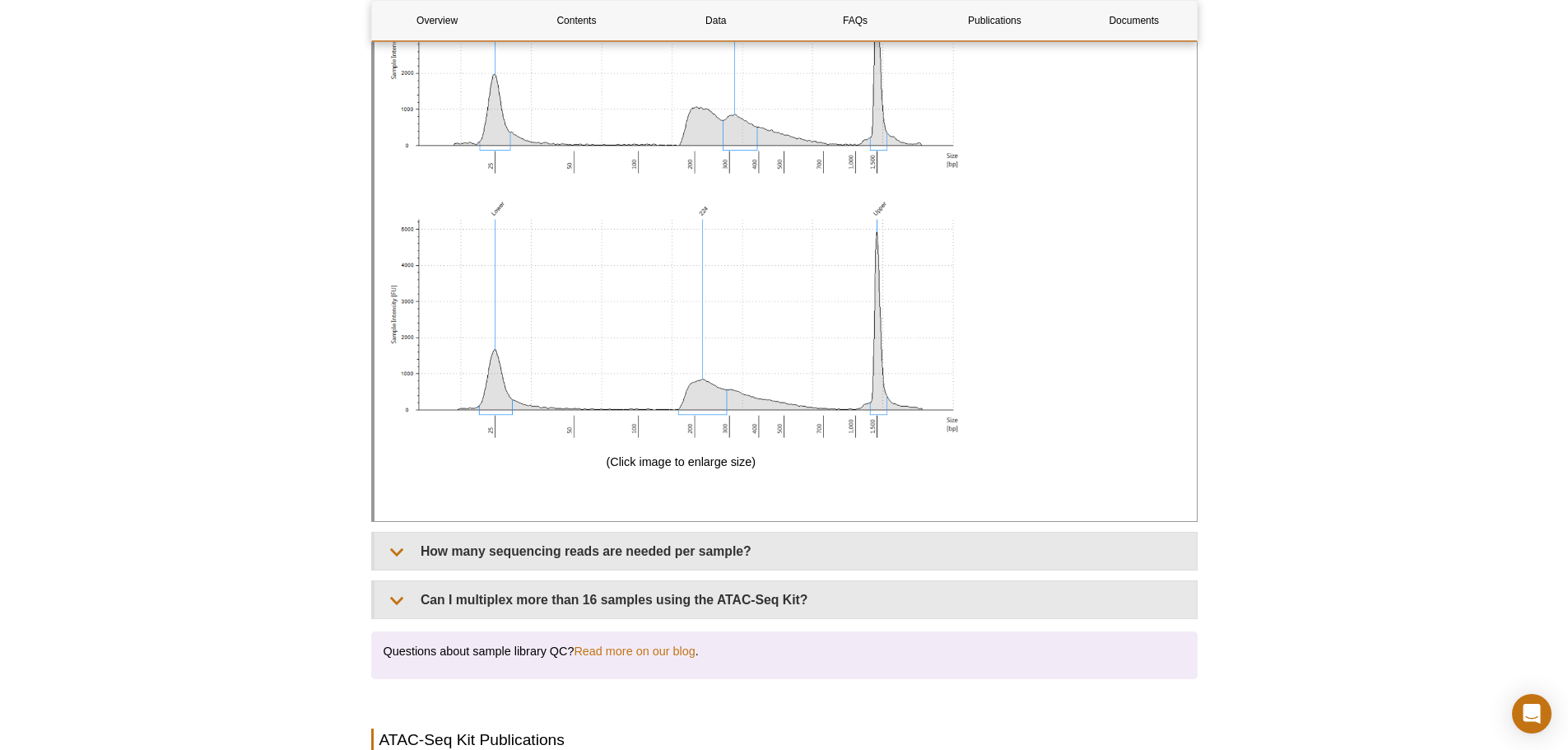
scroll to position [4694, 0]
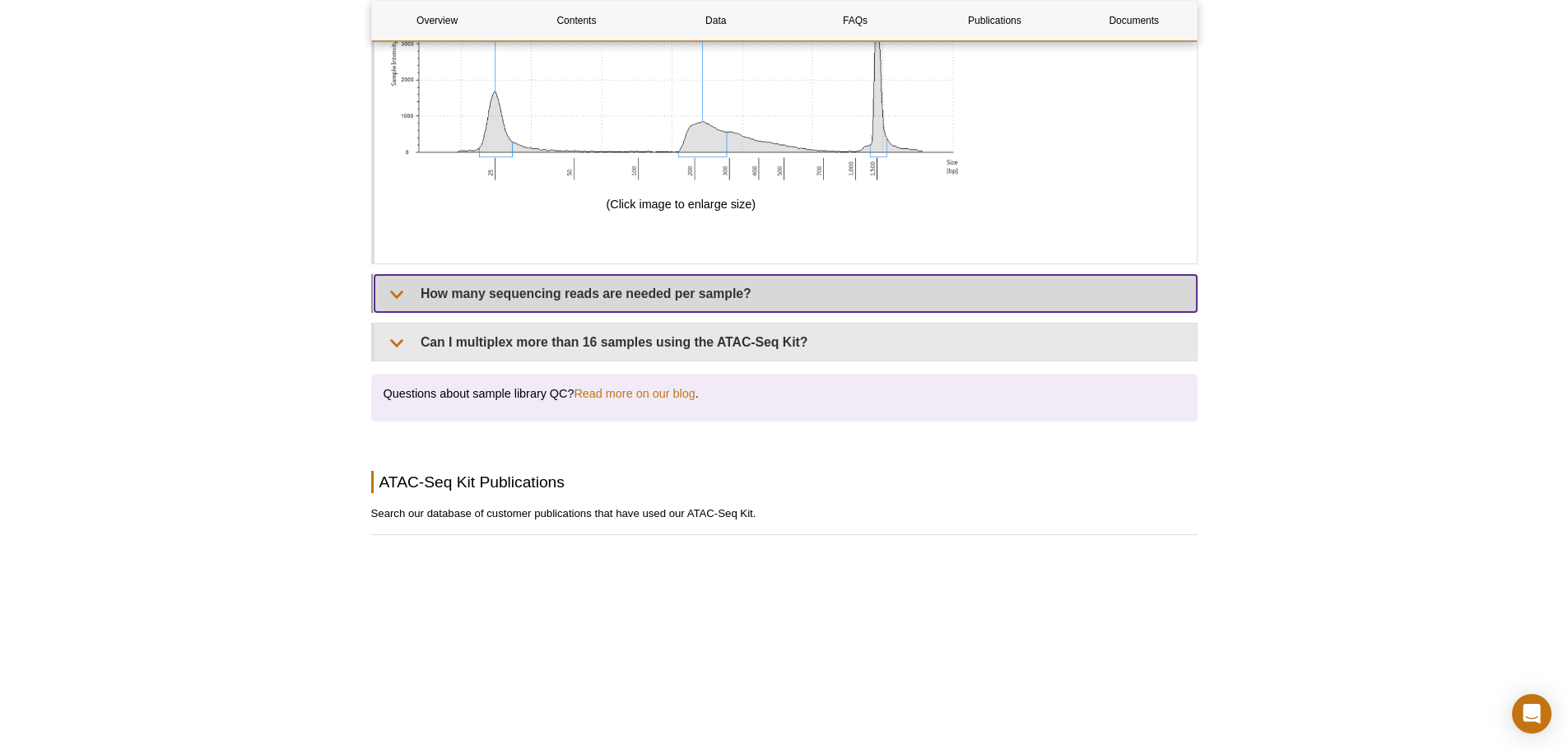
click at [808, 285] on summary "How many sequencing reads are needed per sample?" at bounding box center [785, 293] width 822 height 37
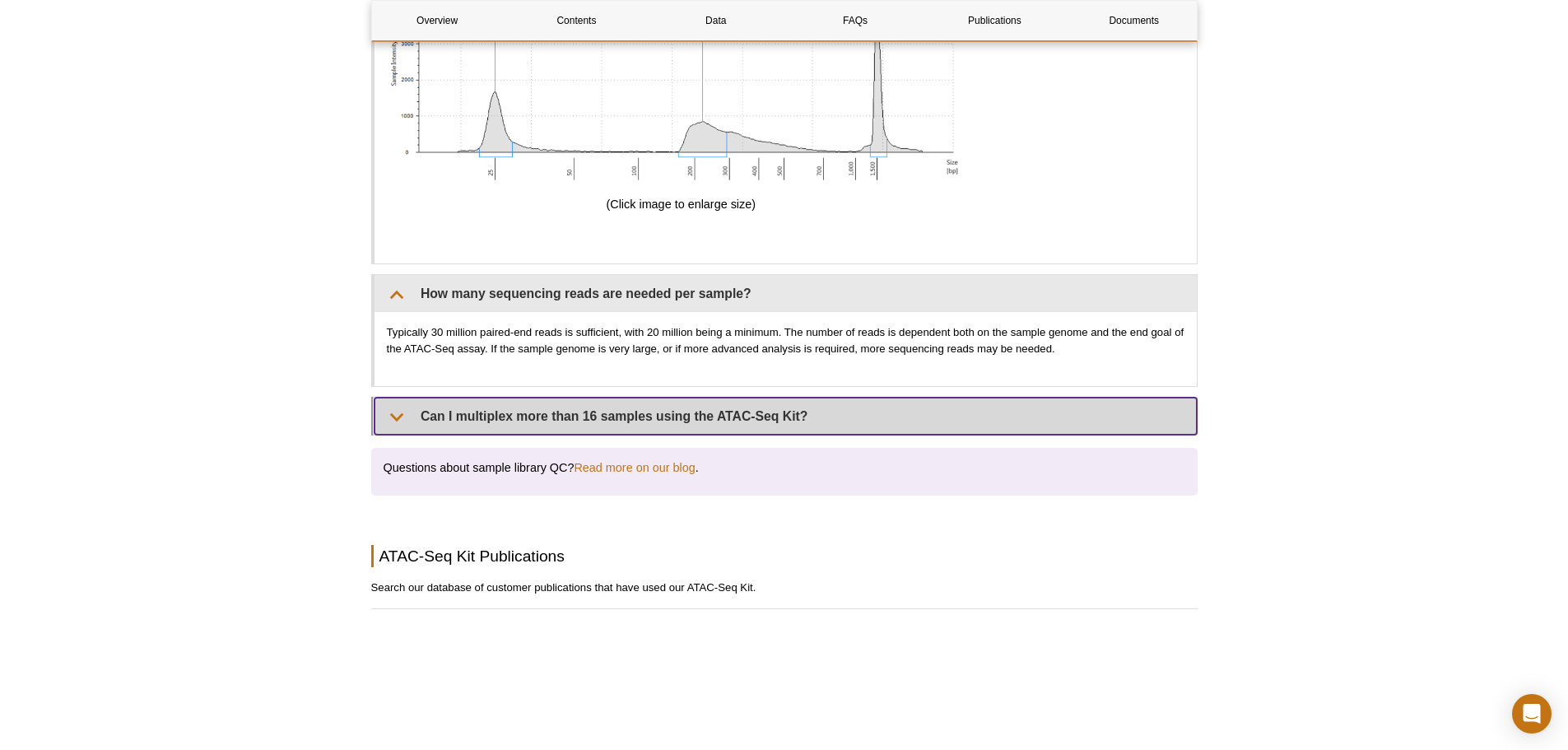
click at [740, 398] on summary "Can I multiplex more than 16 samples using the ATAC-Seq Kit?" at bounding box center [785, 416] width 822 height 37
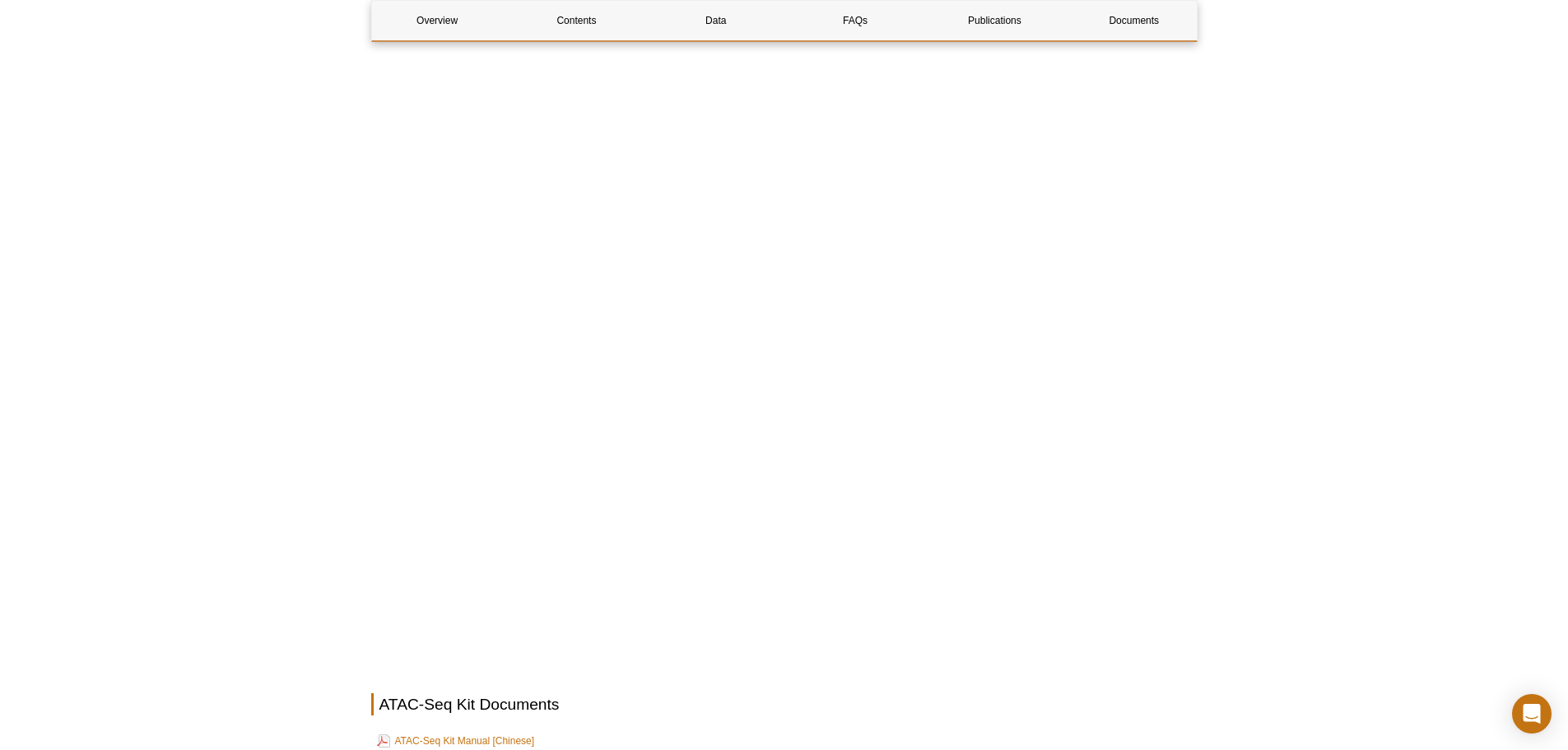
scroll to position [5517, 0]
